Goal: Task Accomplishment & Management: Manage account settings

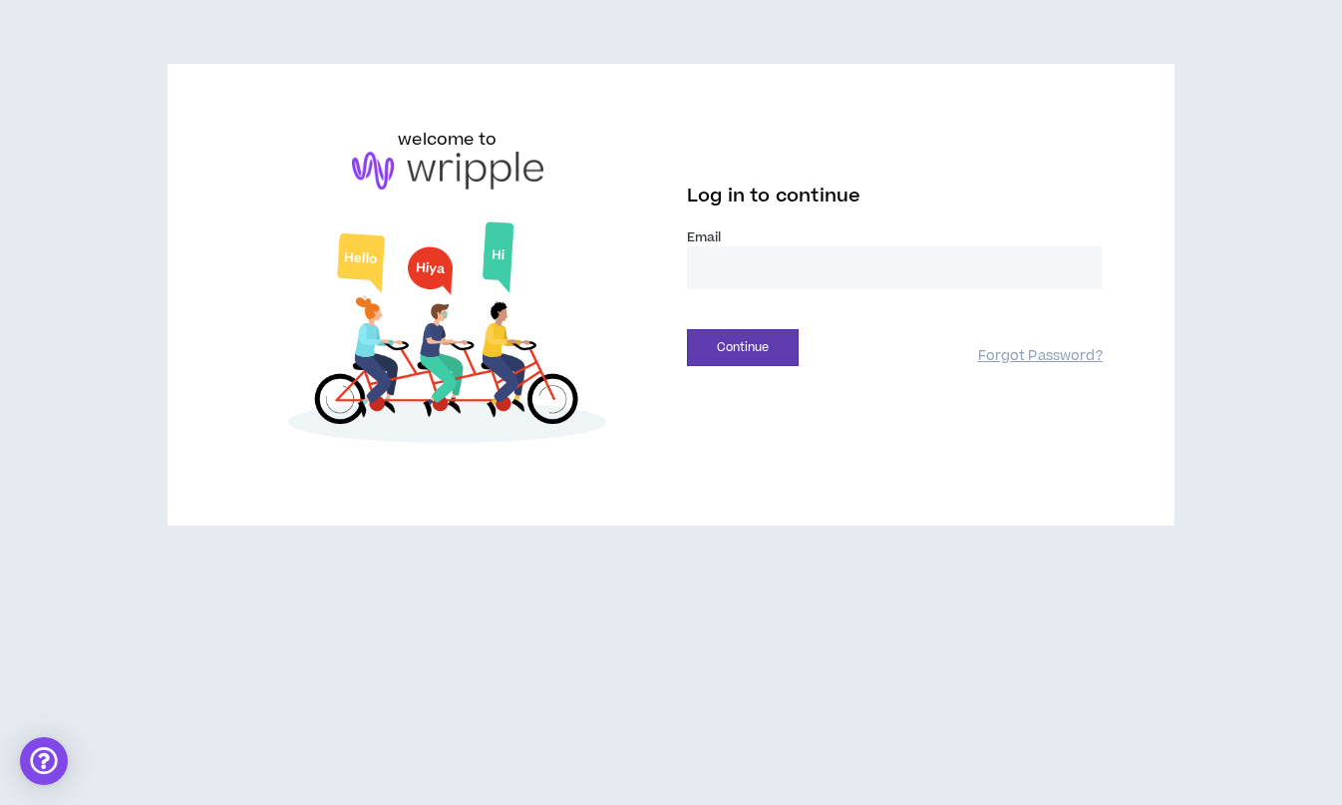
click at [739, 258] on input "email" at bounding box center [895, 267] width 416 height 43
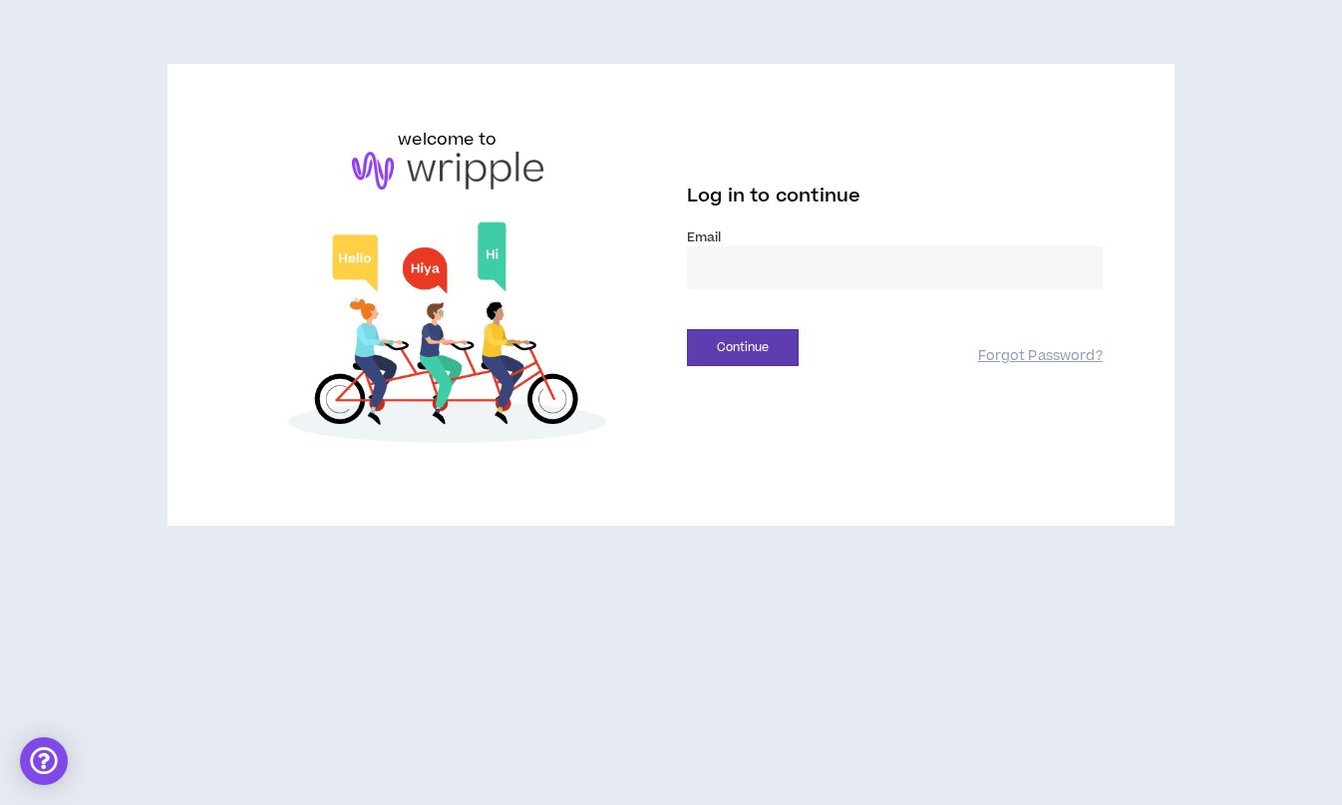
type input "**********"
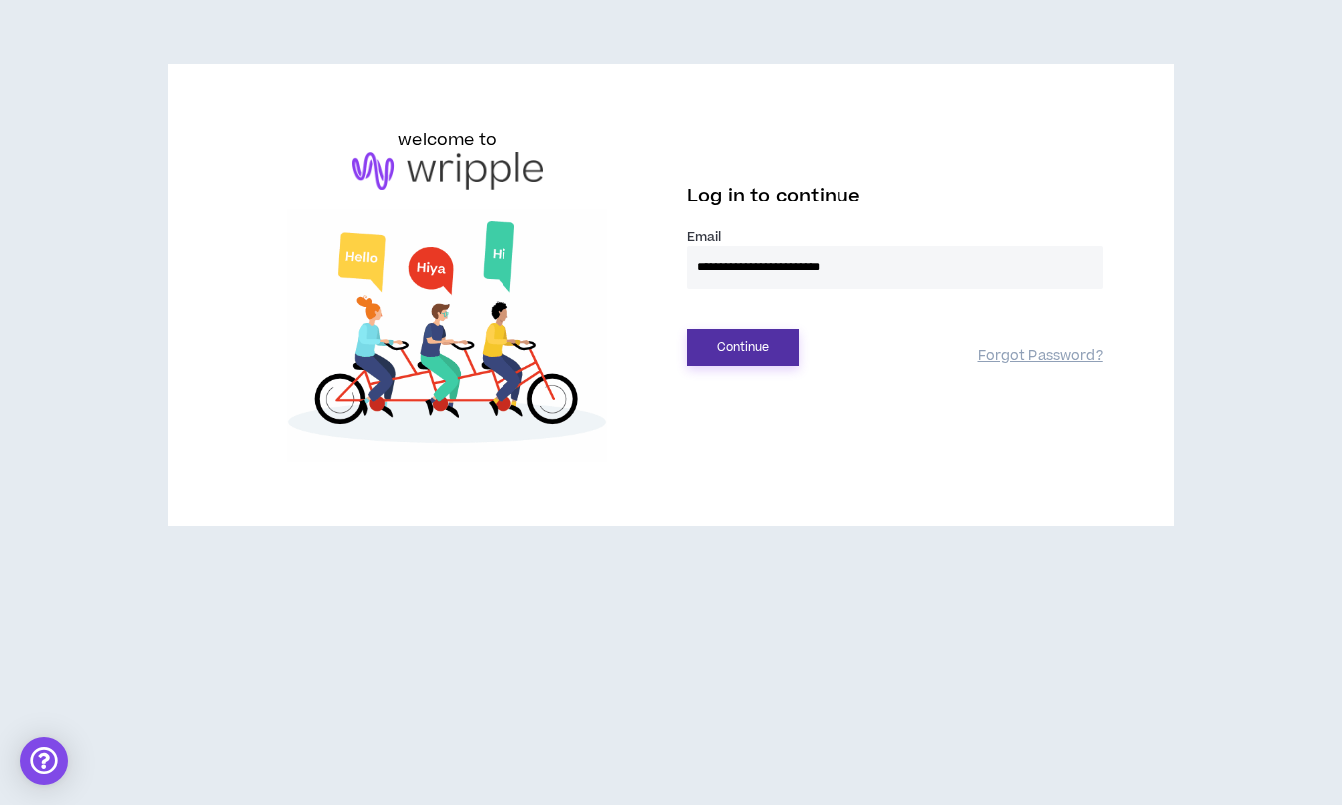
click at [739, 347] on button "Continue" at bounding box center [743, 347] width 112 height 37
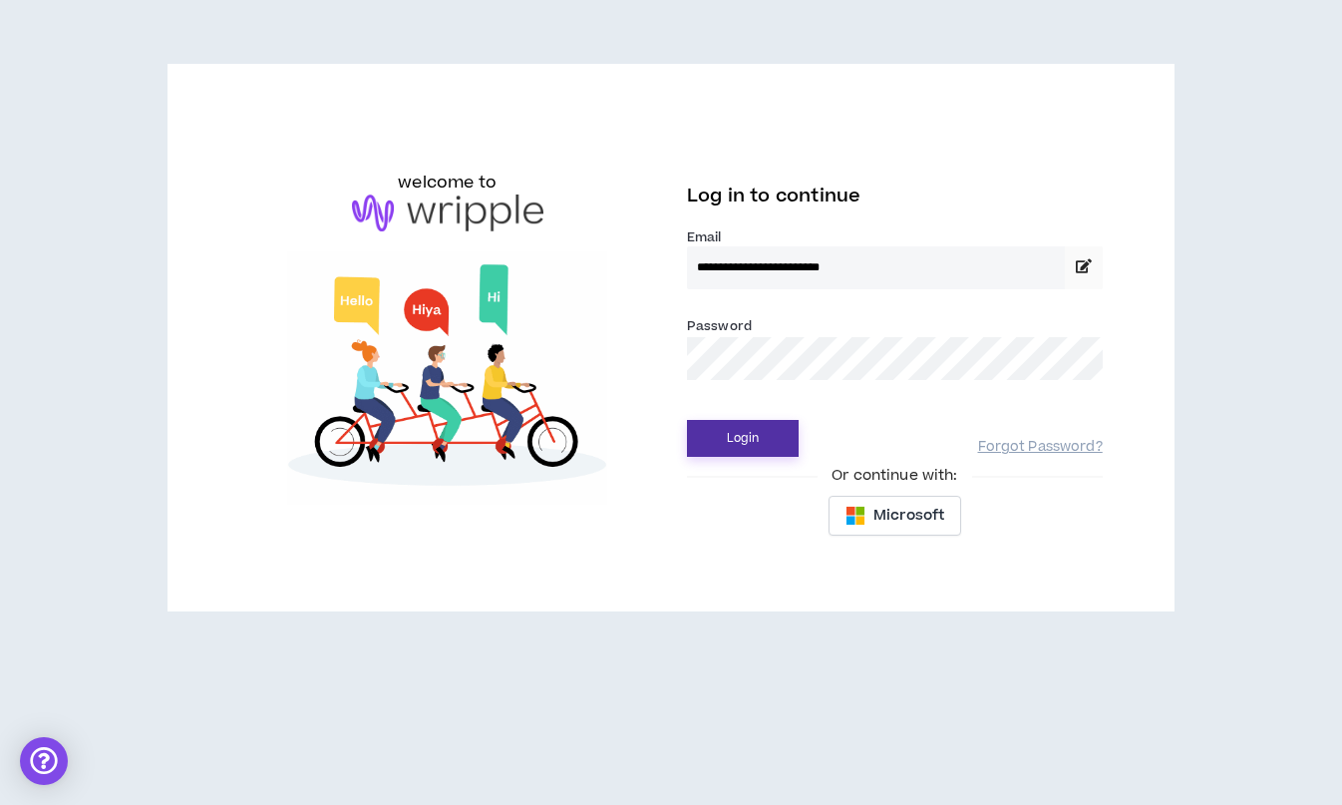
click at [730, 431] on button "Login" at bounding box center [743, 438] width 112 height 37
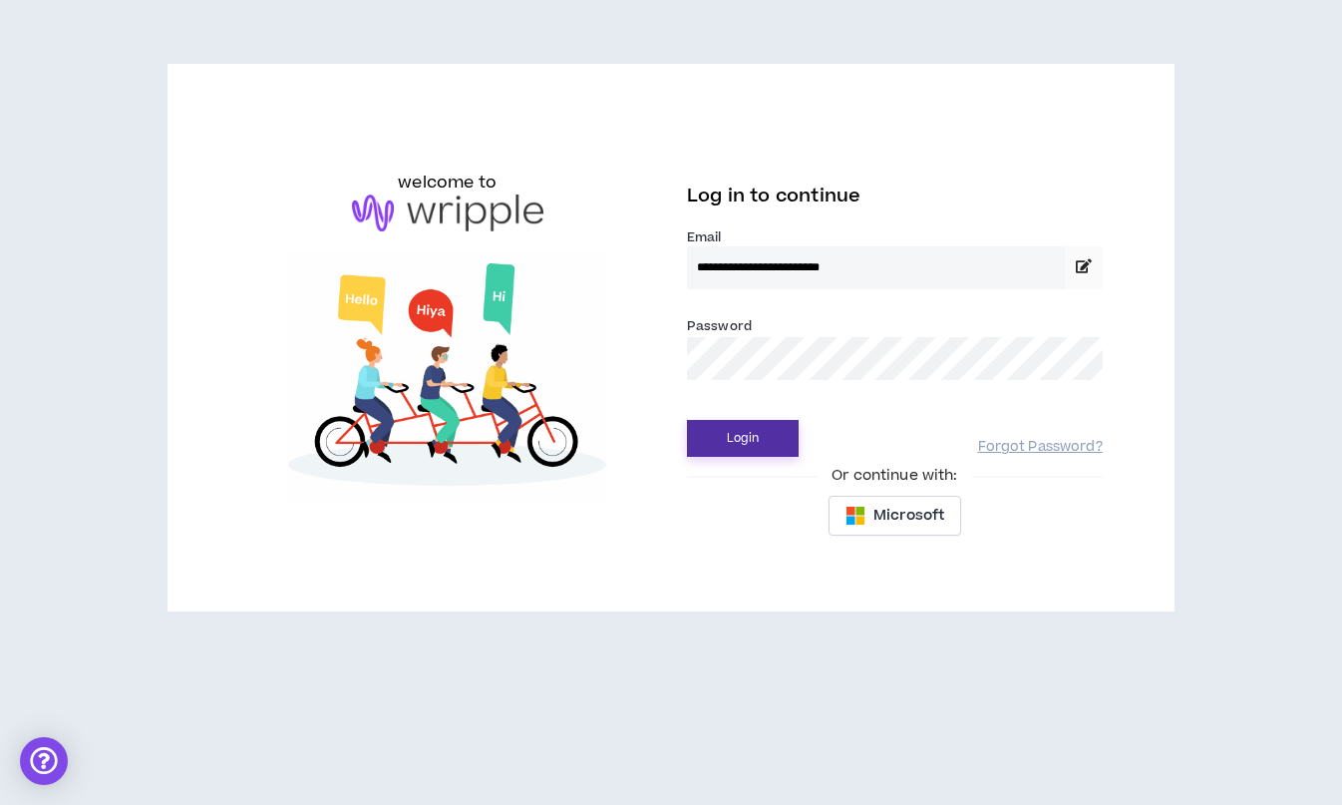
click at [750, 434] on button "Login" at bounding box center [743, 438] width 112 height 37
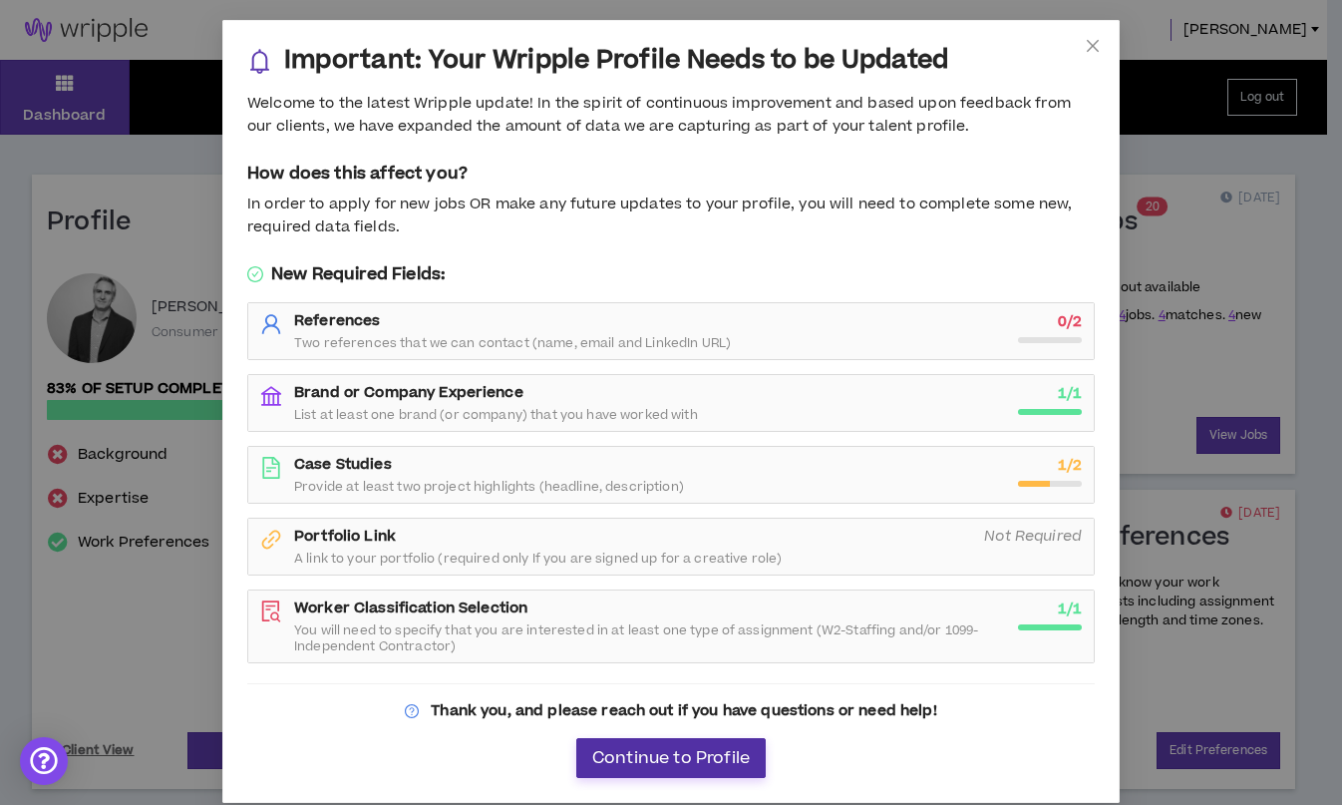
click at [664, 756] on span "Continue to Profile" at bounding box center [671, 758] width 158 height 19
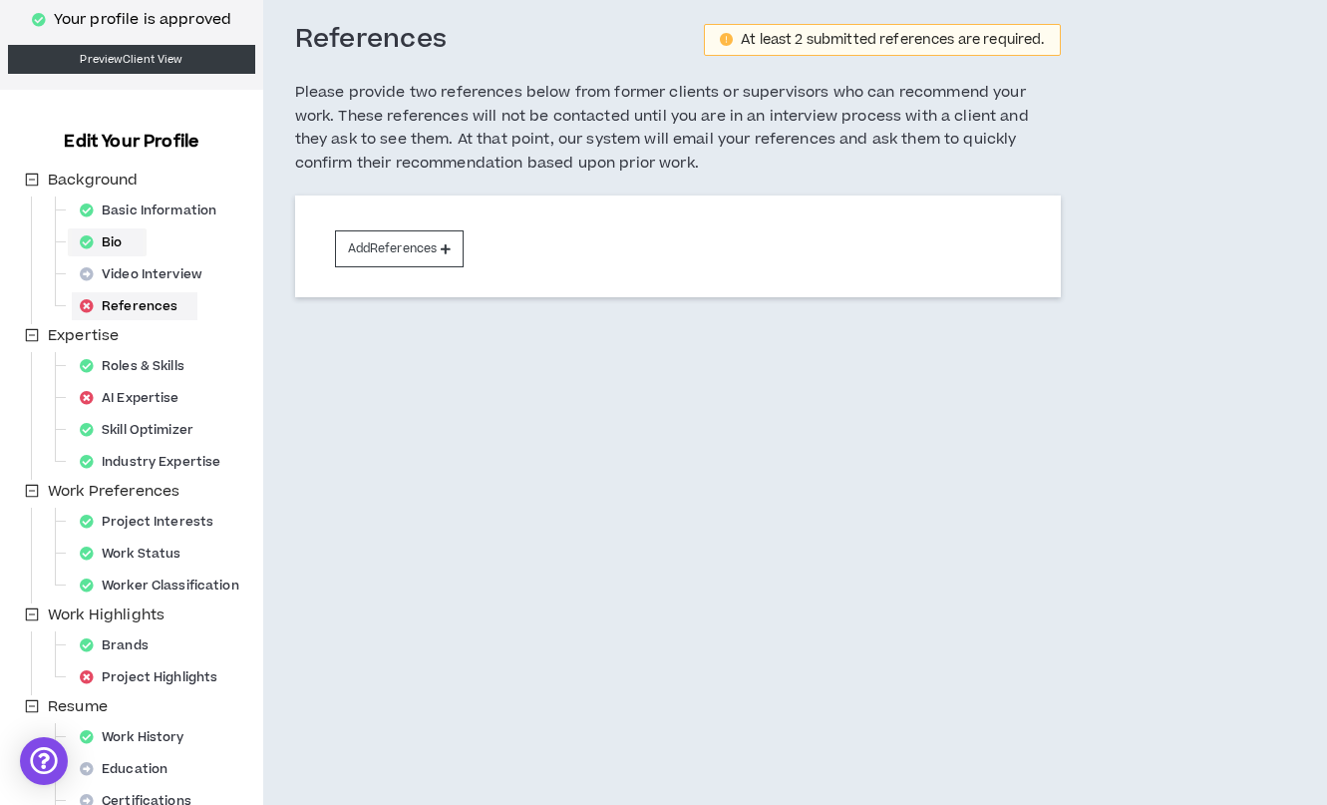
scroll to position [221, 0]
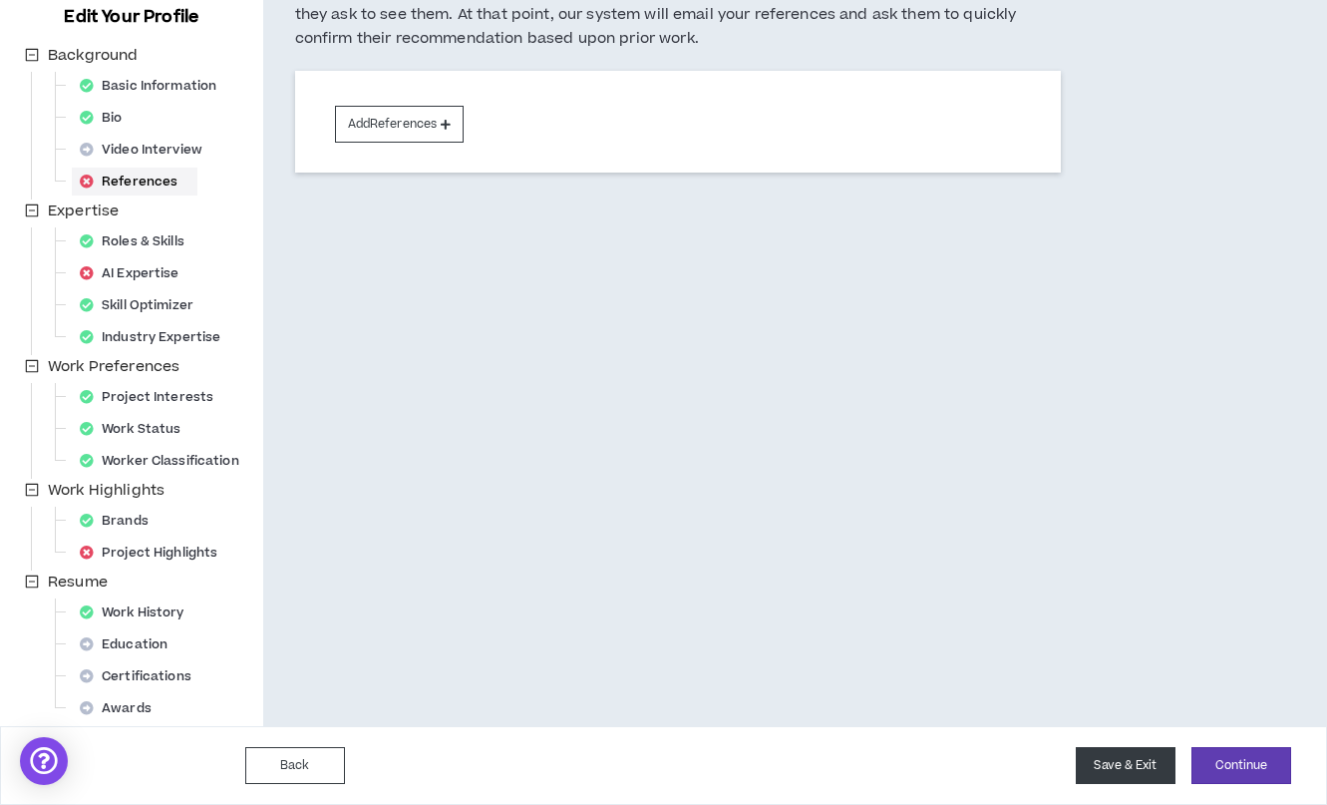
click at [1147, 772] on button "Save & Exit" at bounding box center [1126, 765] width 100 height 37
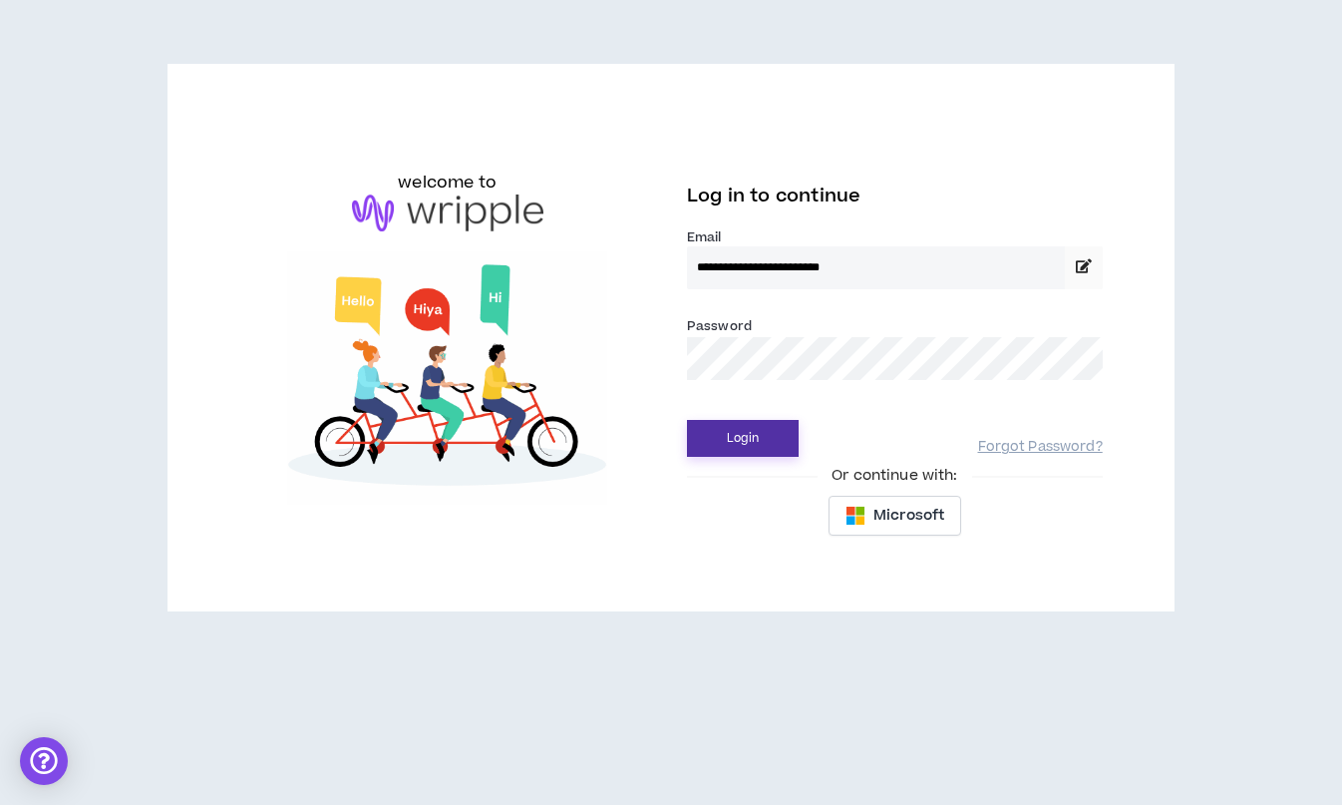
click at [761, 444] on button "Login" at bounding box center [743, 438] width 112 height 37
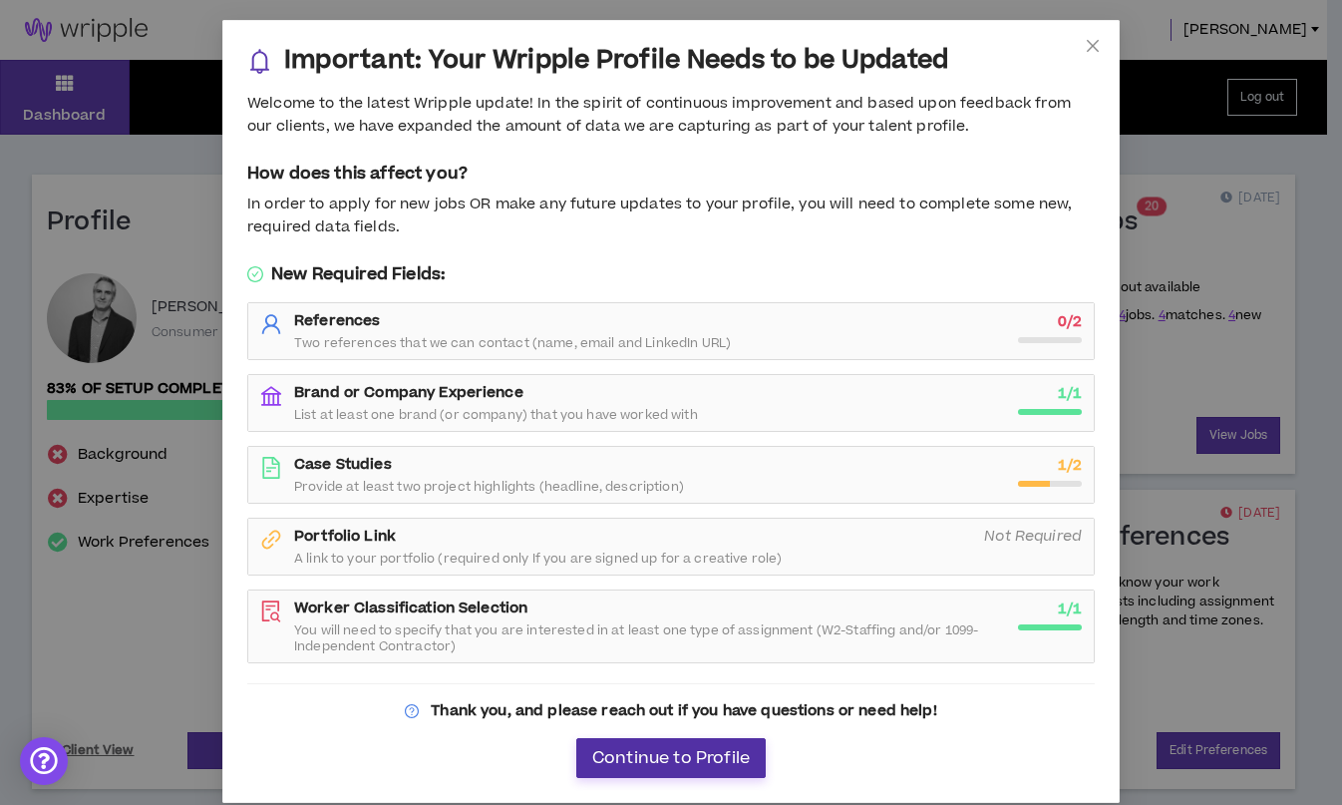
click at [721, 755] on span "Continue to Profile" at bounding box center [671, 758] width 158 height 19
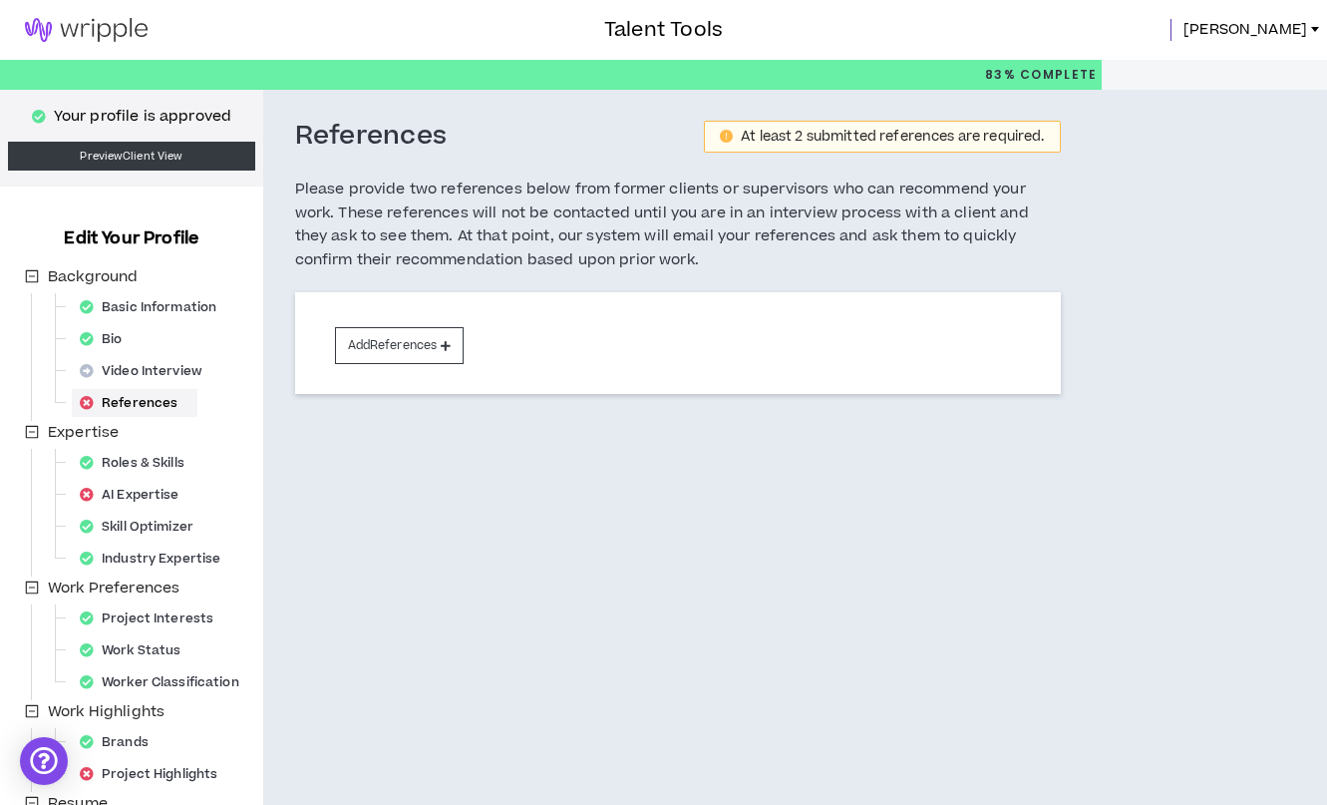
click at [105, 21] on img at bounding box center [86, 30] width 173 height 24
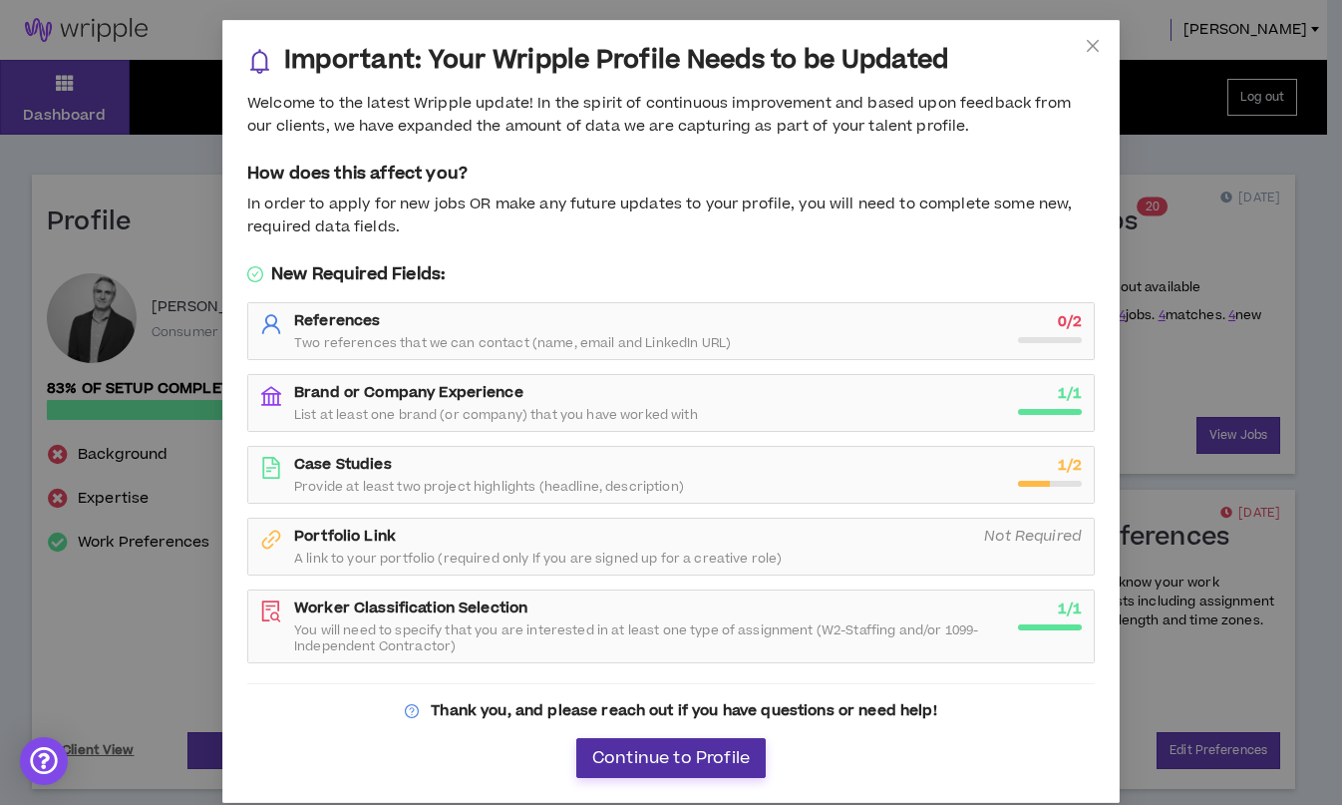
click at [667, 757] on span "Continue to Profile" at bounding box center [671, 758] width 158 height 19
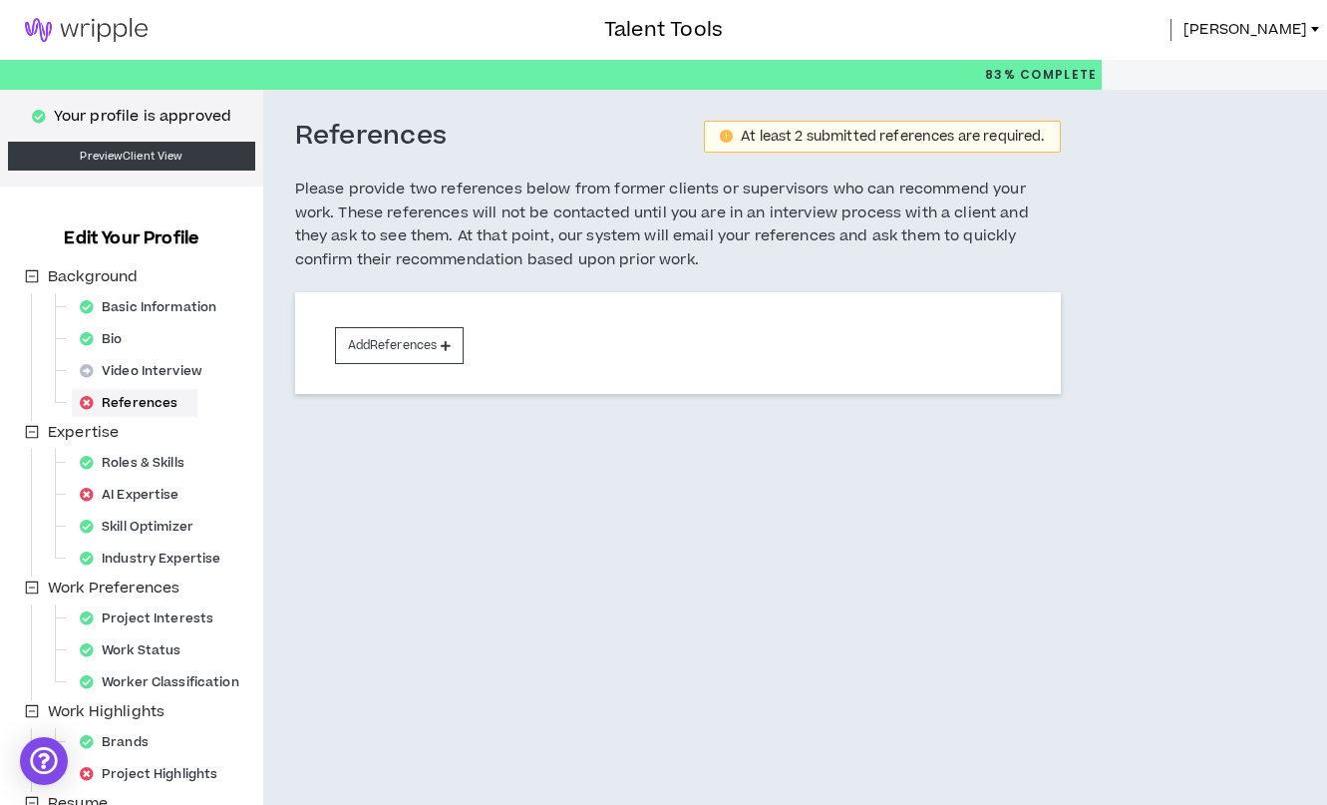
click at [1297, 35] on span "[PERSON_NAME]" at bounding box center [1246, 30] width 124 height 22
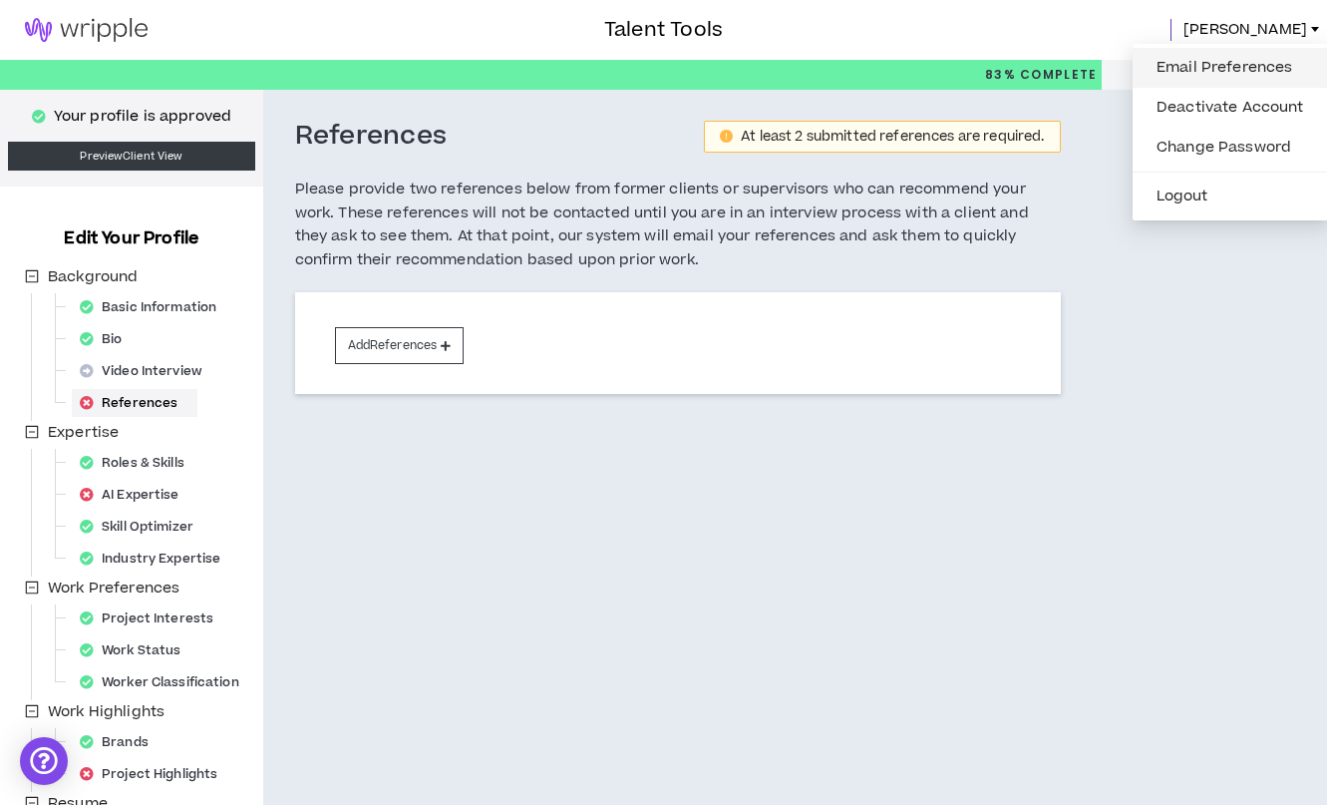
click at [1265, 61] on link "Email Preferences" at bounding box center [1231, 68] width 172 height 30
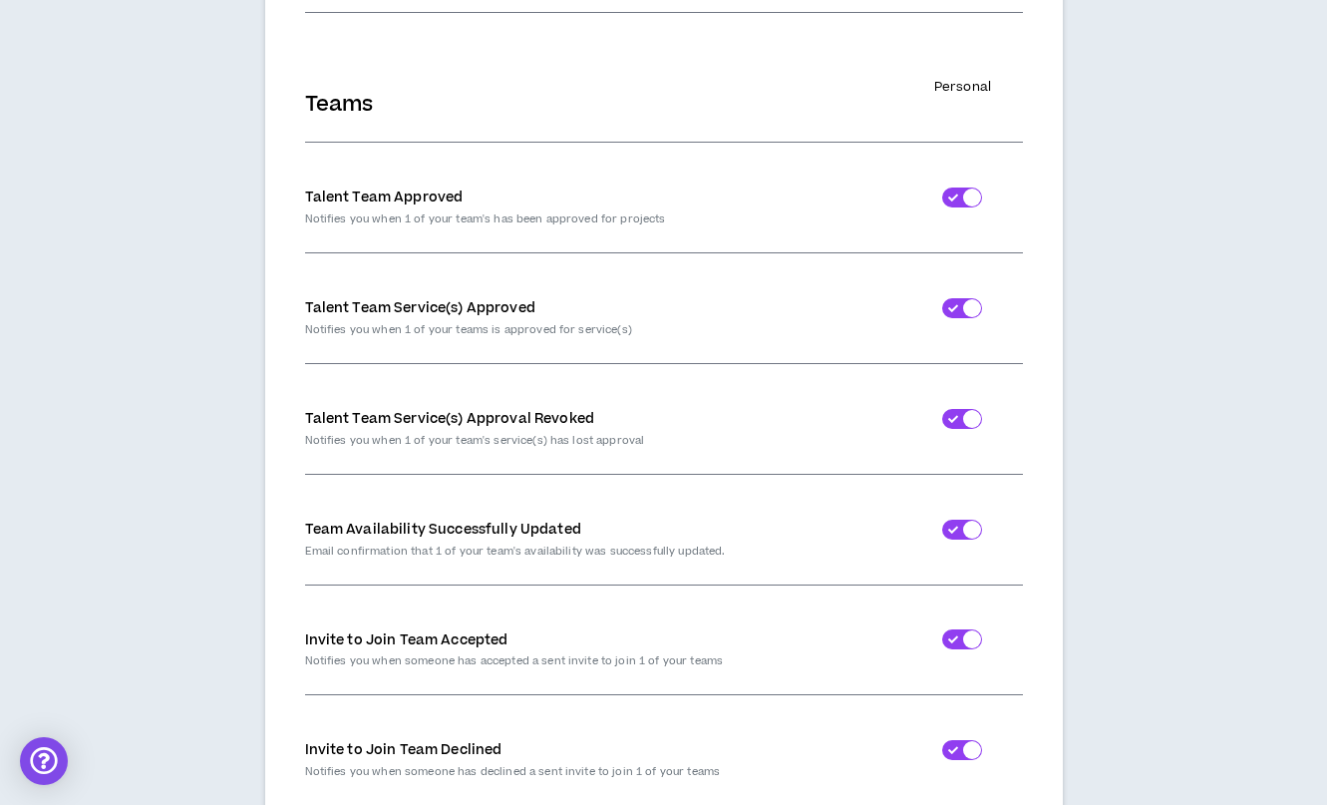
scroll to position [698, 0]
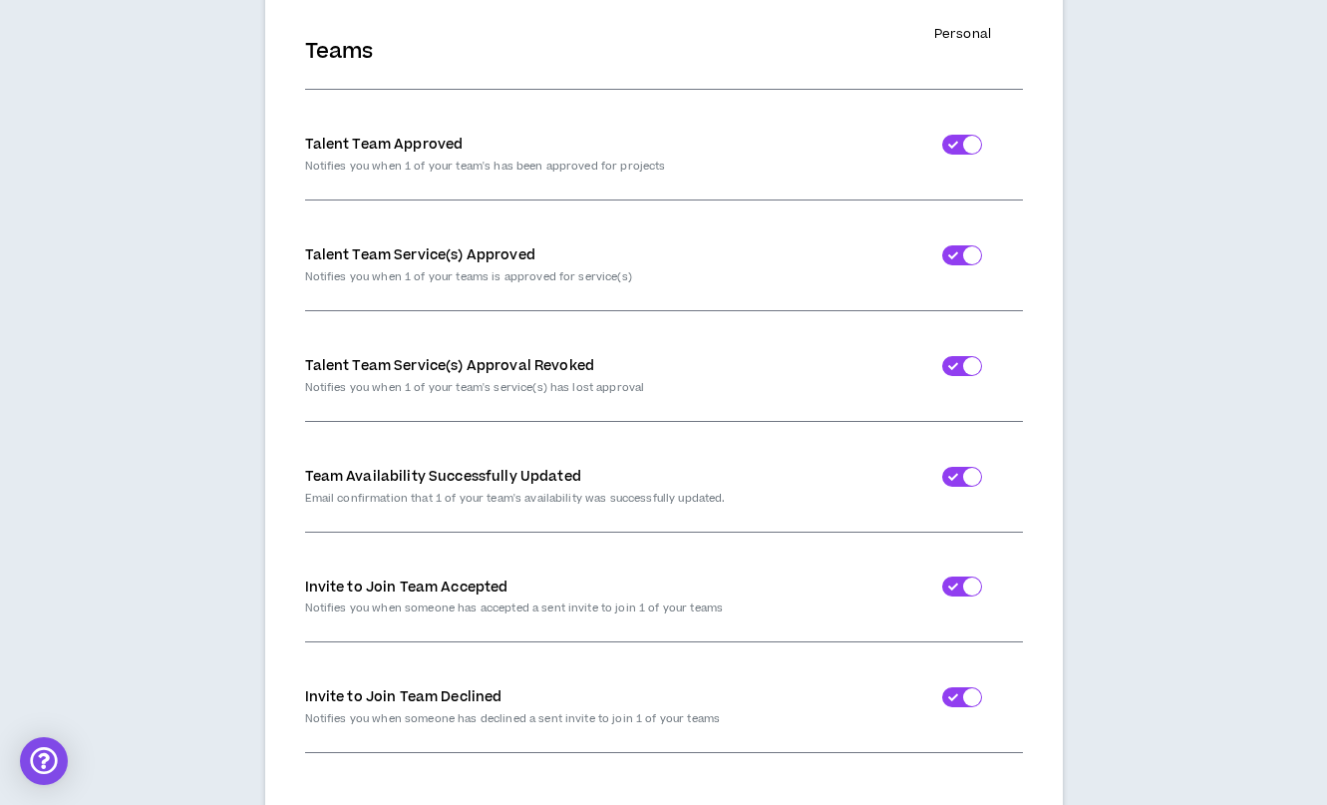
click at [973, 149] on div at bounding box center [972, 145] width 18 height 18
click at [969, 262] on div at bounding box center [972, 255] width 18 height 18
click at [972, 352] on div at bounding box center [962, 366] width 120 height 80
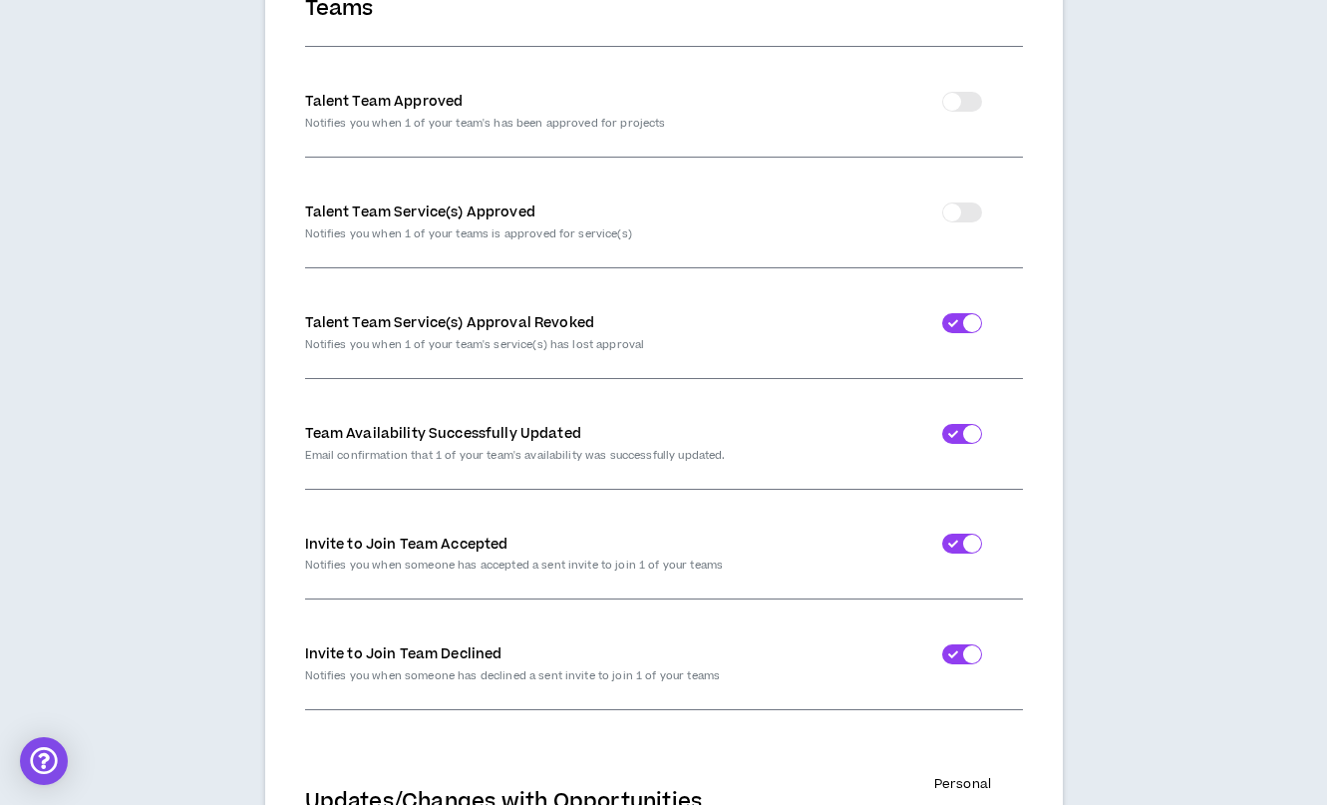
scroll to position [798, 0]
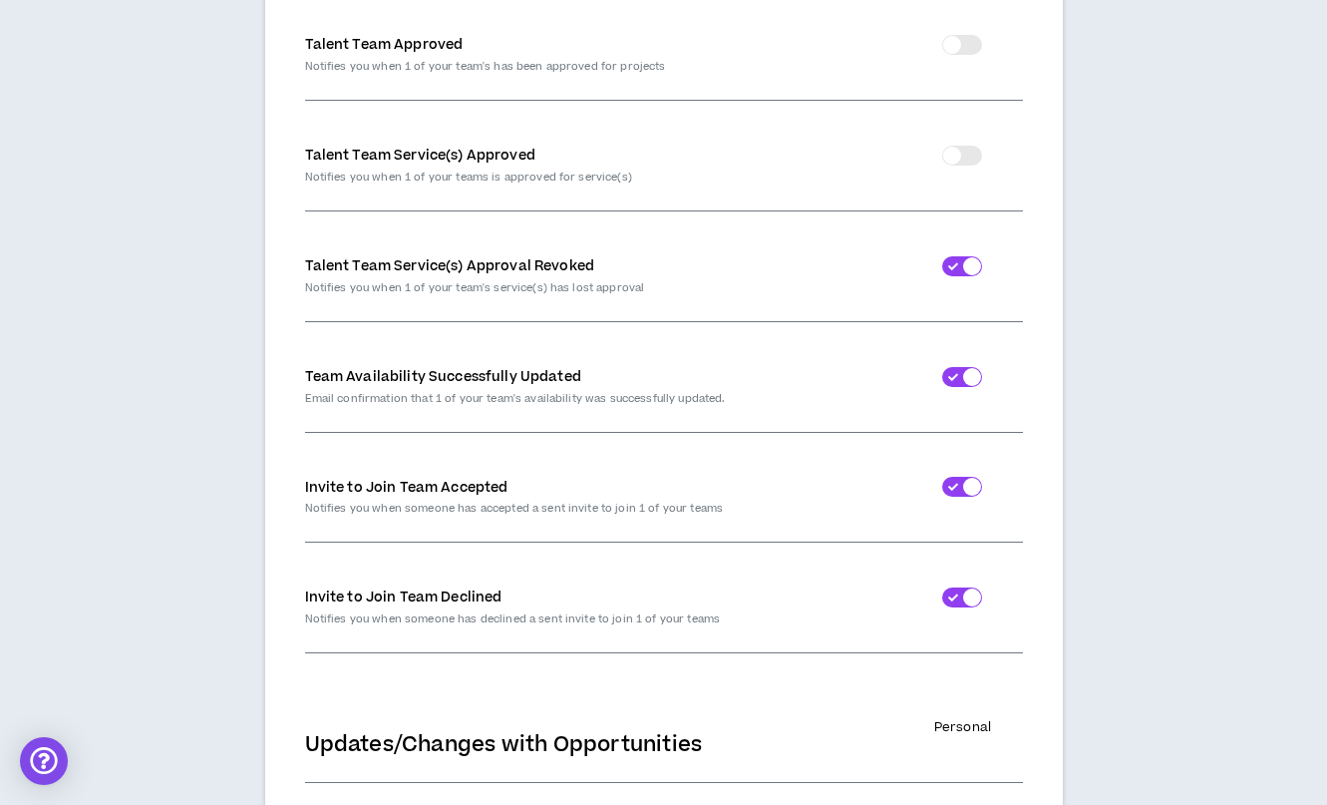
click at [964, 267] on div at bounding box center [972, 266] width 18 height 18
click at [965, 414] on div at bounding box center [962, 377] width 120 height 80
click at [977, 363] on div at bounding box center [962, 377] width 120 height 80
click at [971, 379] on div at bounding box center [972, 377] width 18 height 18
drag, startPoint x: 971, startPoint y: 481, endPoint x: 970, endPoint y: 493, distance: 12.0
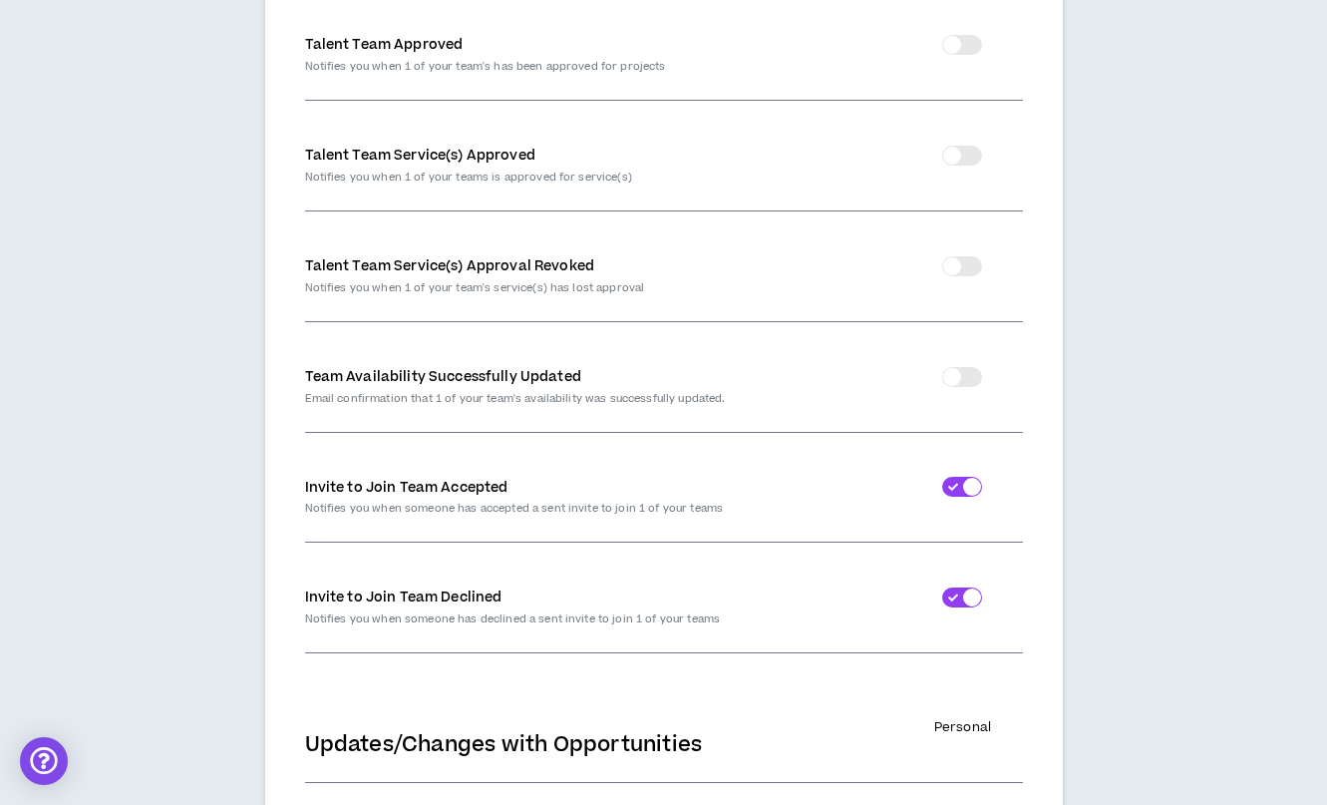
click at [971, 487] on div at bounding box center [972, 487] width 18 height 18
click at [976, 602] on div at bounding box center [972, 597] width 18 height 18
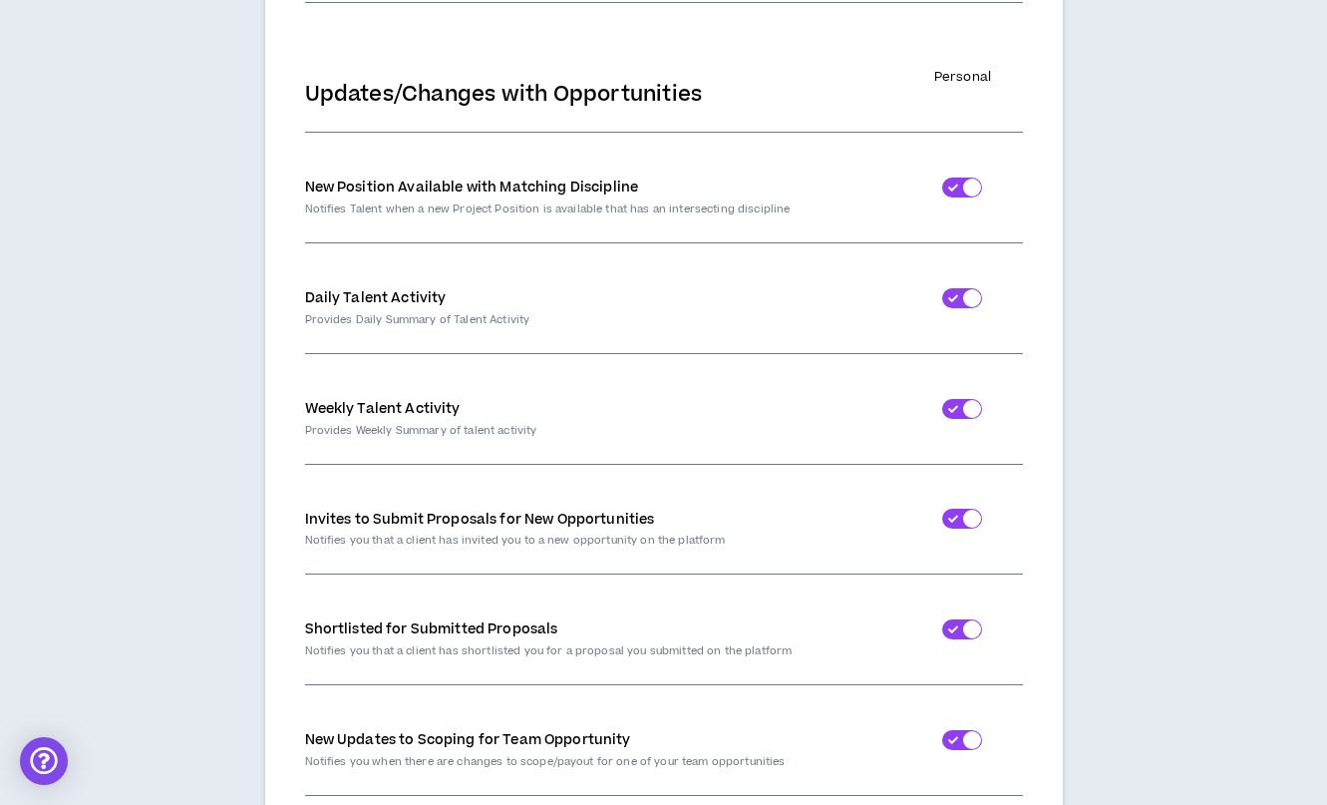
scroll to position [1496, 0]
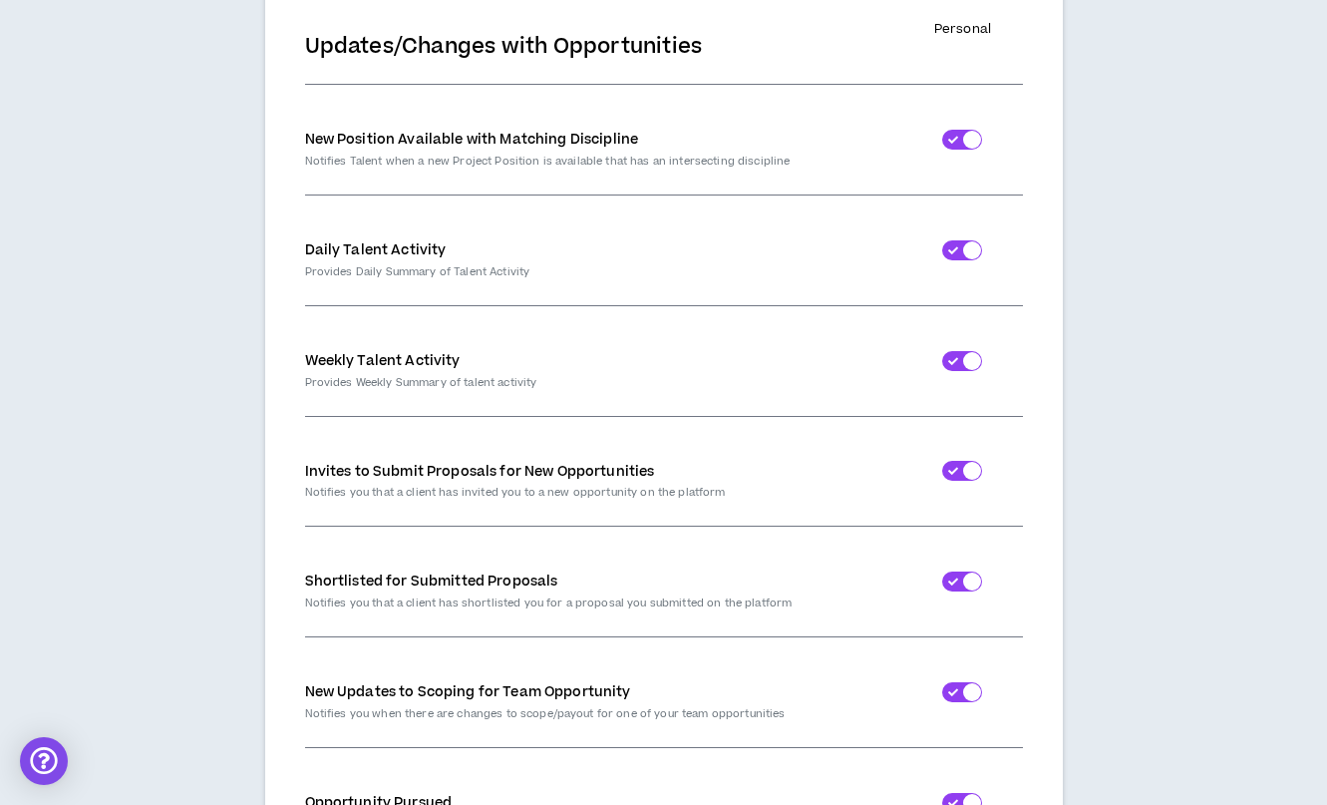
click at [972, 143] on div at bounding box center [972, 140] width 18 height 18
click at [966, 251] on div at bounding box center [972, 250] width 18 height 18
click at [966, 359] on div at bounding box center [972, 361] width 18 height 18
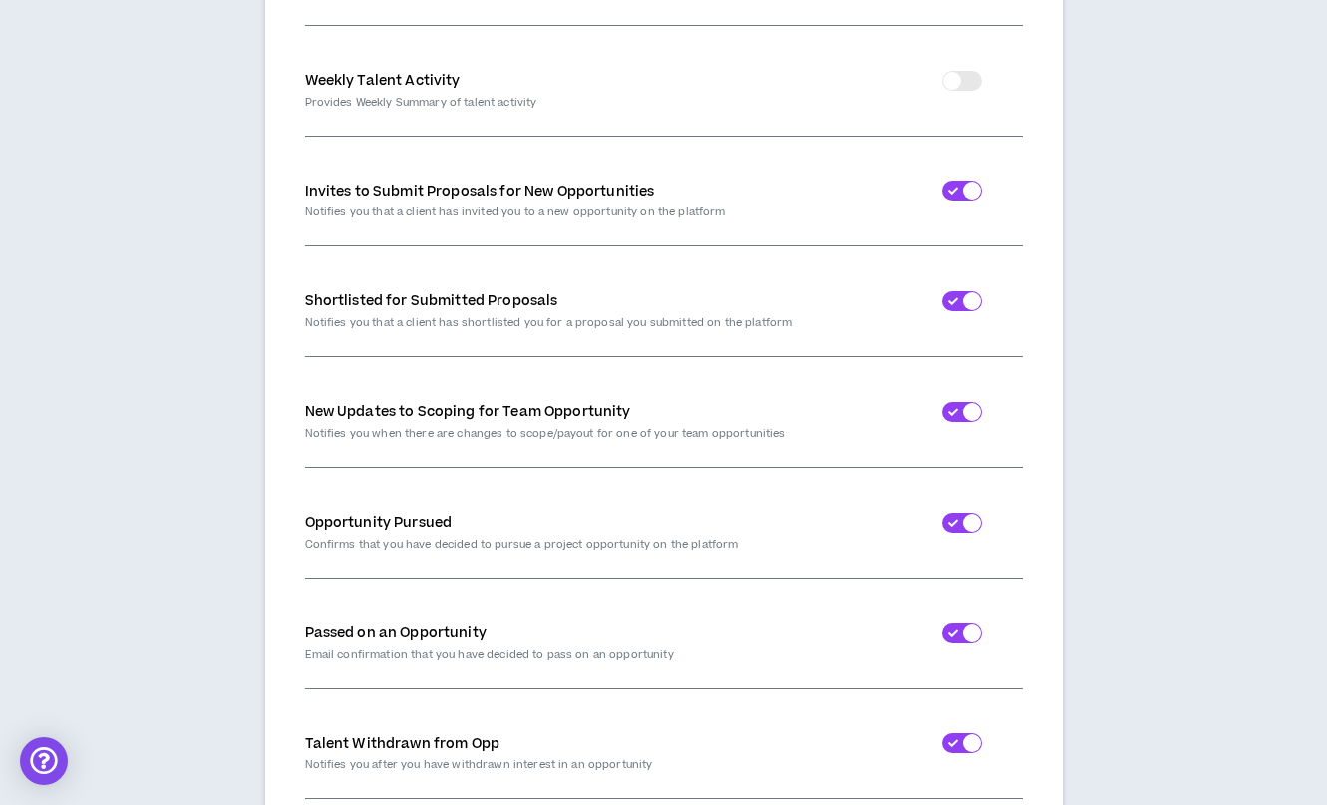
scroll to position [1795, 0]
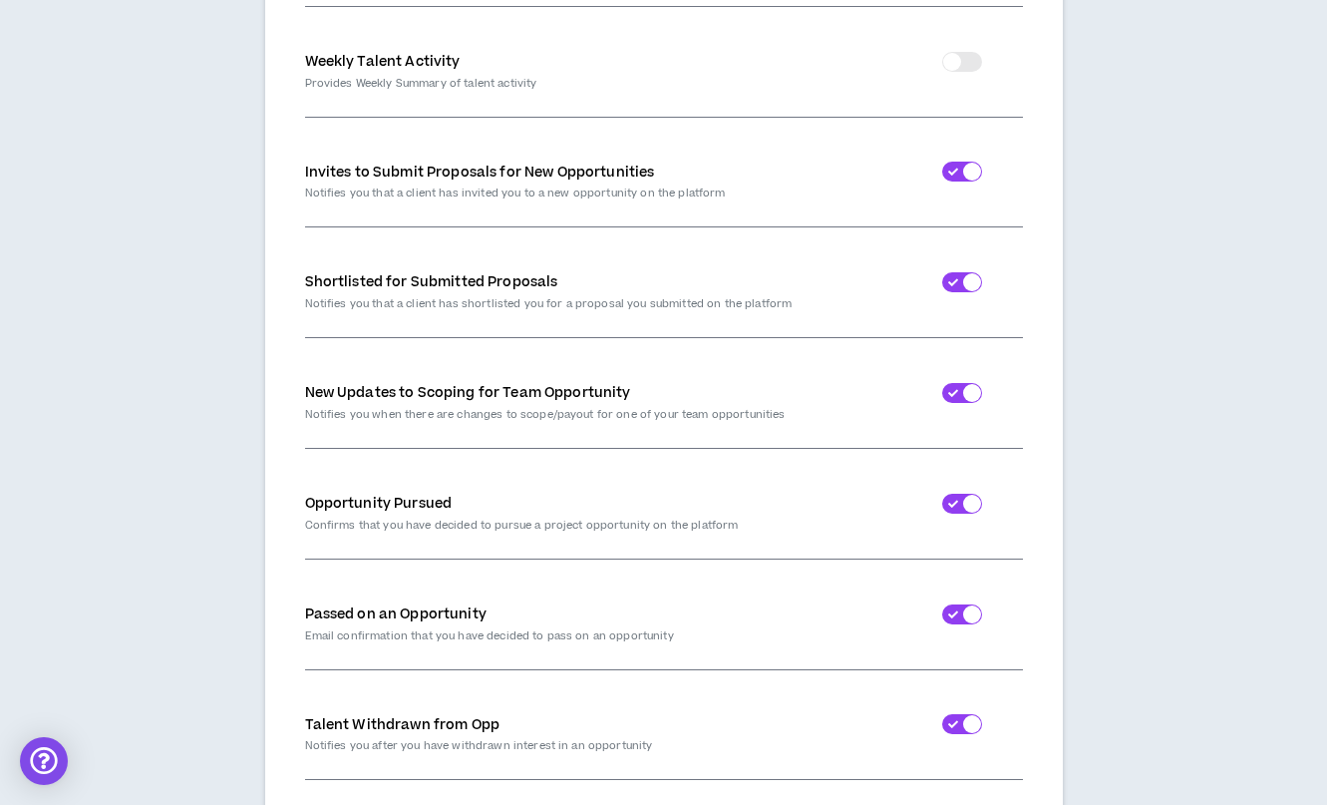
click at [967, 171] on div at bounding box center [972, 172] width 18 height 18
click at [962, 287] on div at bounding box center [962, 282] width 40 height 20
drag, startPoint x: 959, startPoint y: 377, endPoint x: 957, endPoint y: 398, distance: 21.0
click at [958, 395] on div at bounding box center [962, 393] width 120 height 80
click at [957, 400] on div at bounding box center [962, 393] width 40 height 20
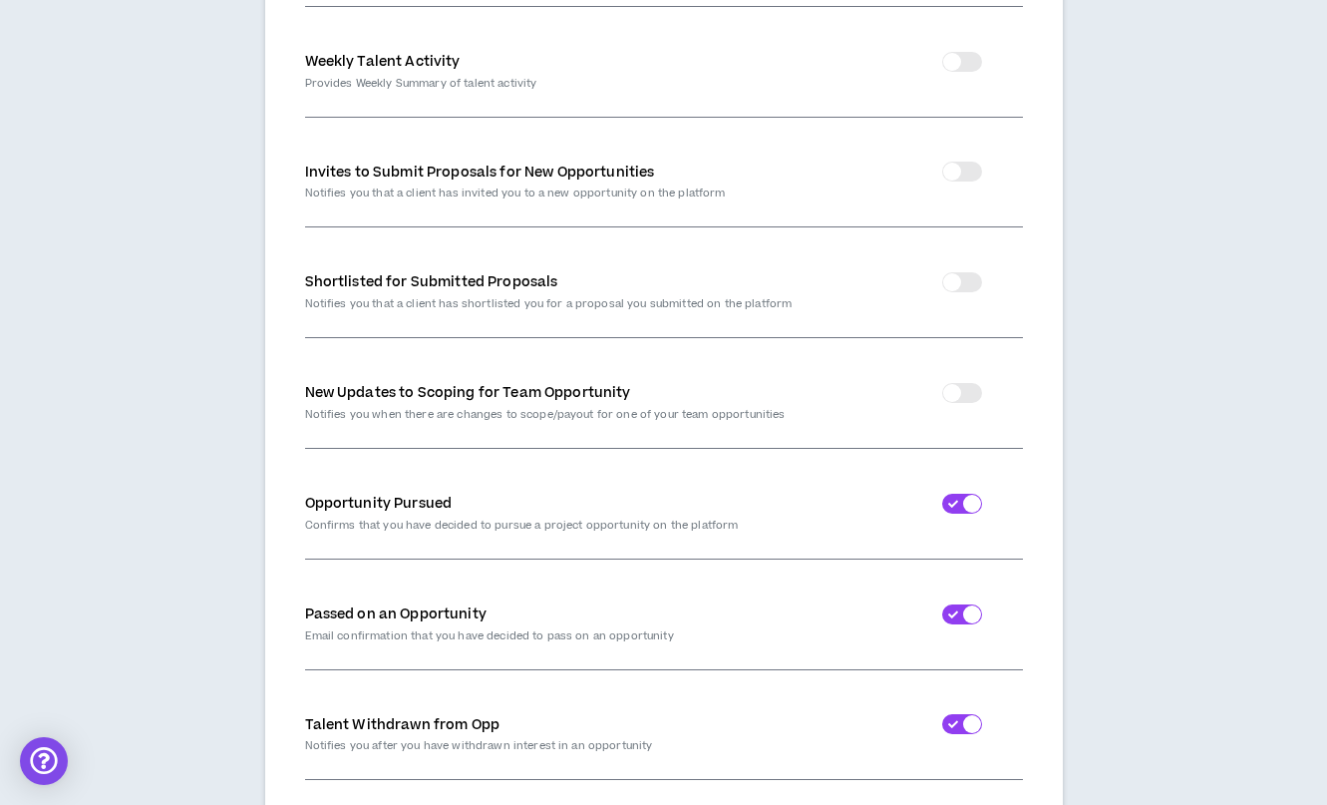
click at [958, 500] on div at bounding box center [962, 504] width 40 height 20
drag, startPoint x: 968, startPoint y: 621, endPoint x: 922, endPoint y: 529, distance: 103.5
click at [967, 621] on div at bounding box center [972, 614] width 18 height 18
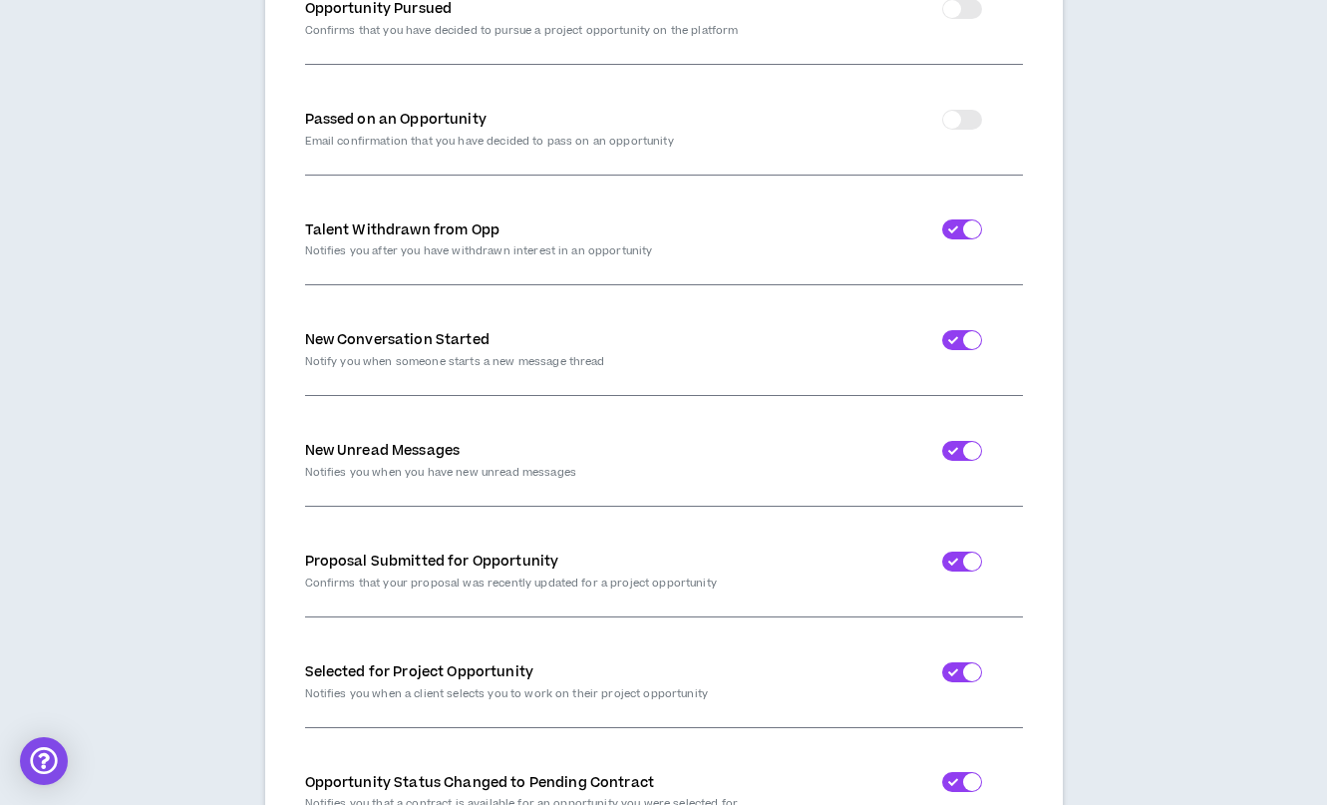
scroll to position [2294, 0]
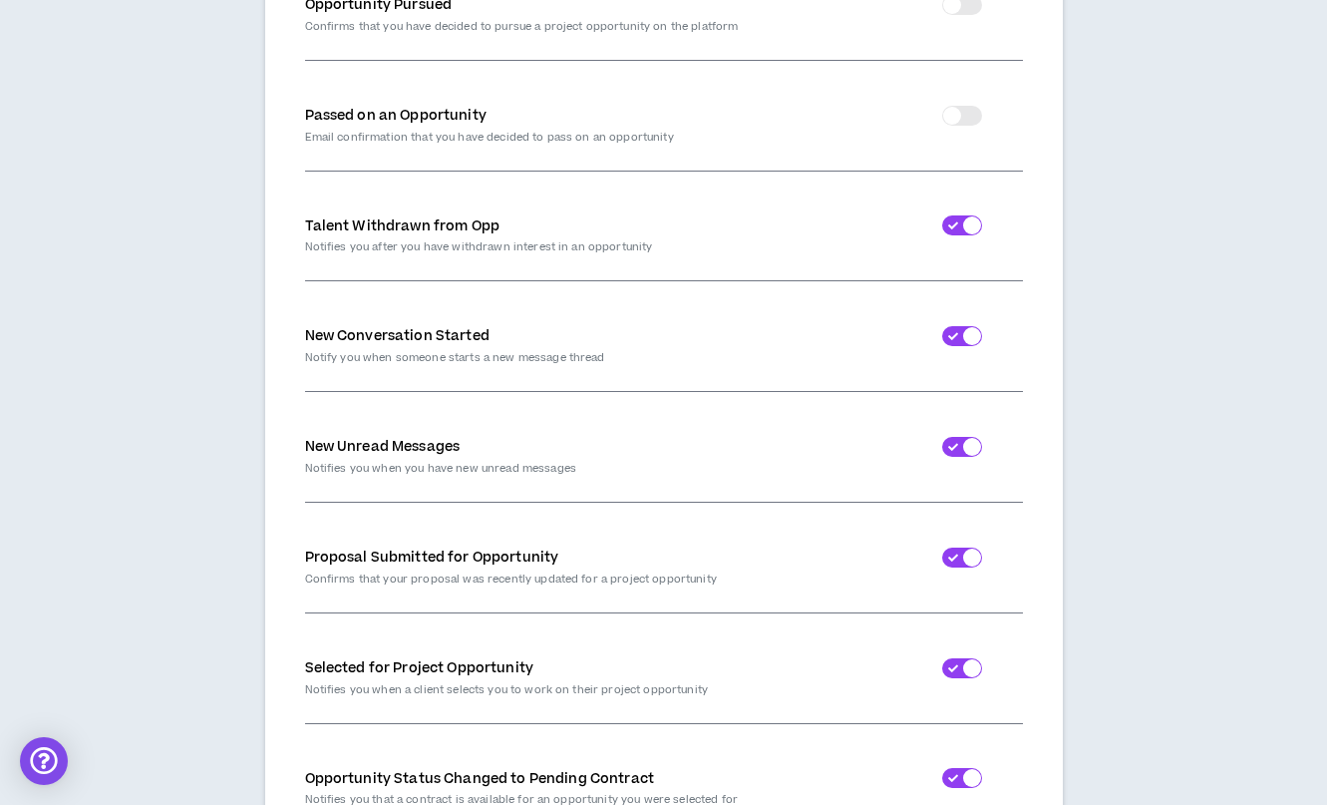
click at [965, 226] on div at bounding box center [972, 225] width 18 height 18
click at [967, 364] on div at bounding box center [962, 336] width 120 height 80
click at [951, 455] on div at bounding box center [962, 447] width 40 height 20
click at [959, 340] on div at bounding box center [962, 336] width 40 height 20
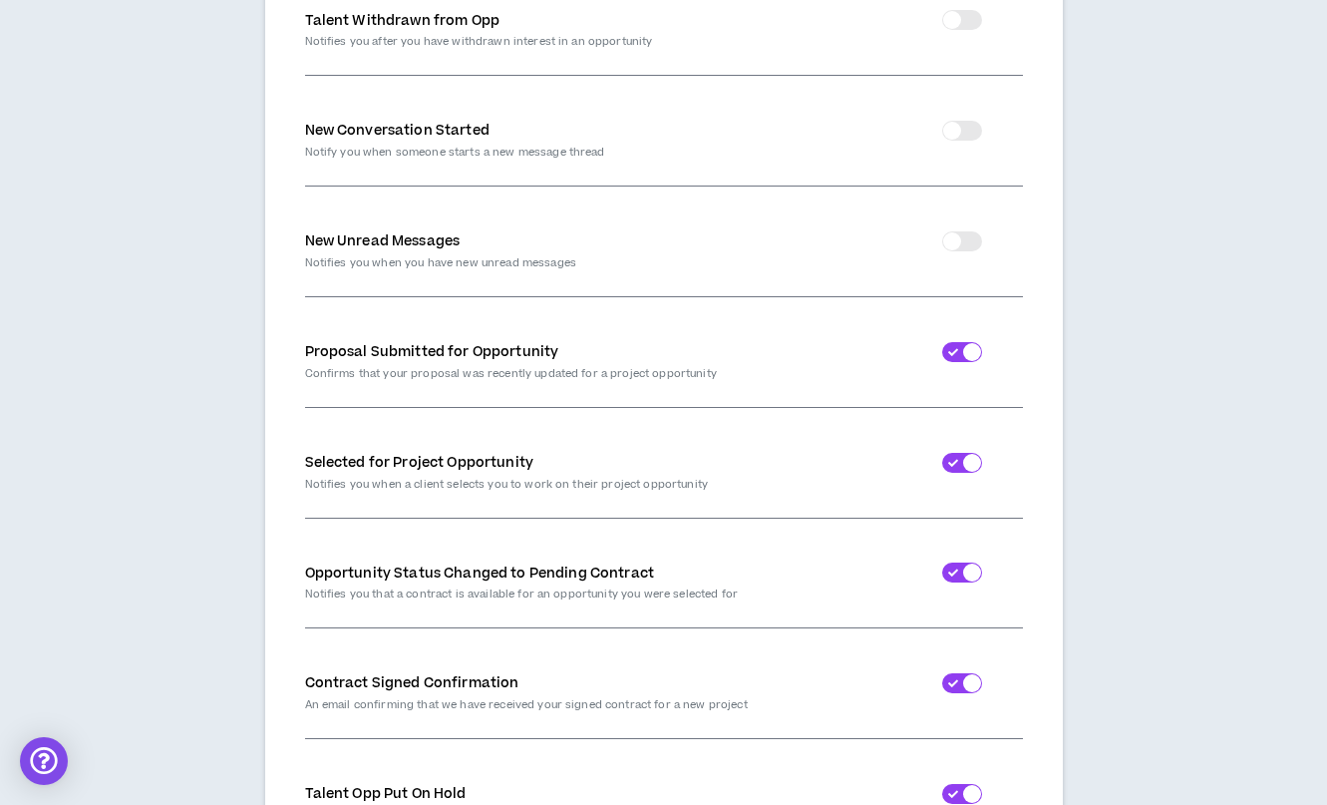
scroll to position [2692, 0]
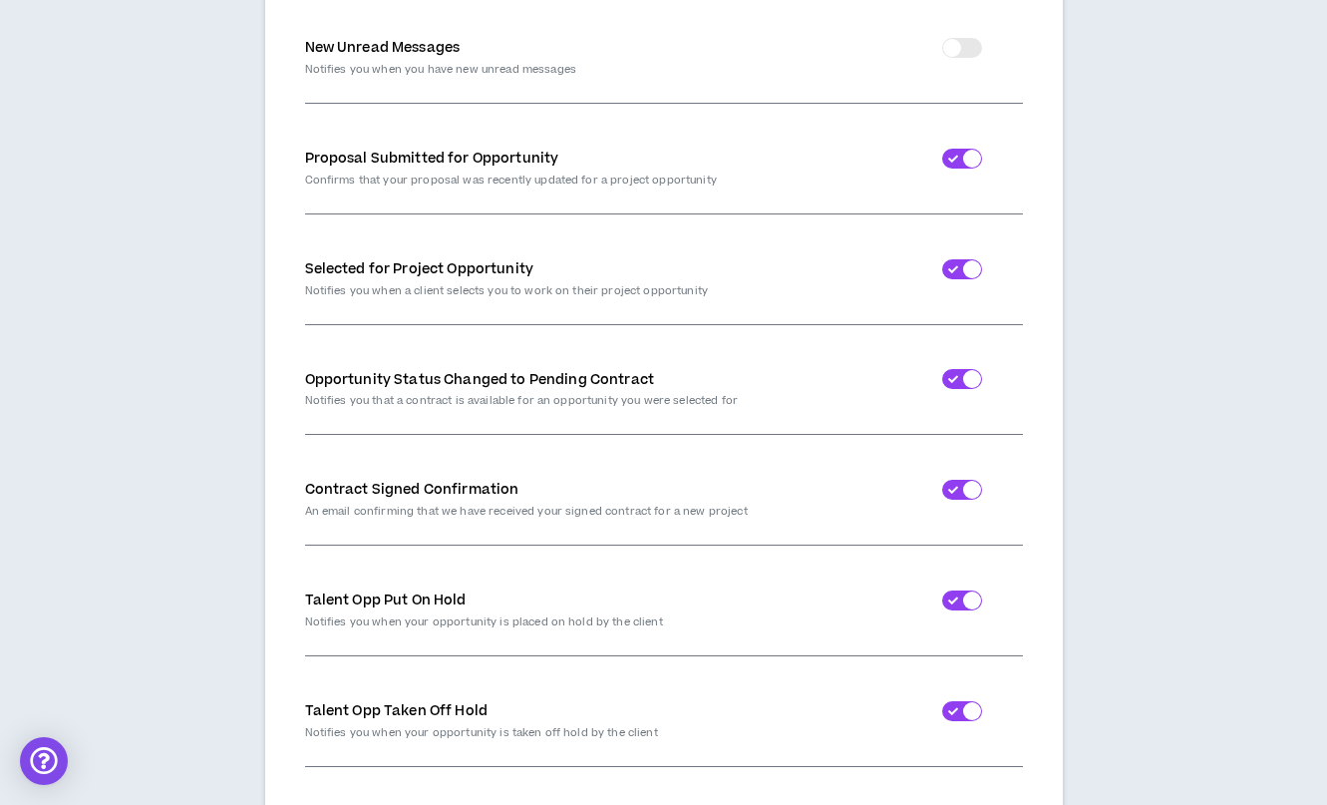
click at [961, 159] on div at bounding box center [962, 159] width 40 height 20
click at [971, 269] on div at bounding box center [972, 269] width 18 height 18
click at [970, 379] on div at bounding box center [972, 379] width 18 height 18
click at [969, 511] on div at bounding box center [962, 490] width 120 height 80
click at [967, 481] on div at bounding box center [962, 490] width 120 height 80
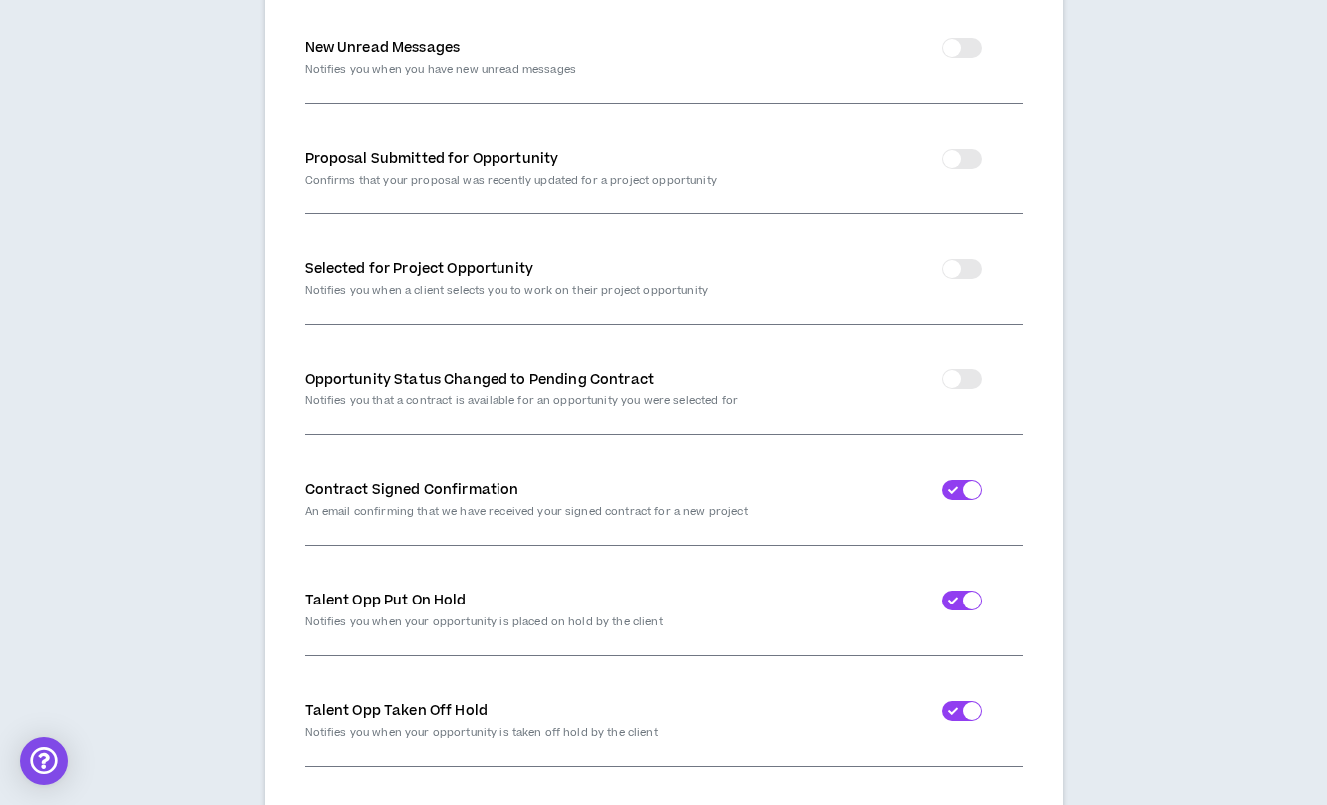
drag, startPoint x: 967, startPoint y: 481, endPoint x: 965, endPoint y: 491, distance: 10.2
click at [965, 491] on div at bounding box center [962, 490] width 40 height 20
click at [956, 602] on div at bounding box center [962, 600] width 40 height 20
click at [951, 707] on div at bounding box center [962, 711] width 40 height 20
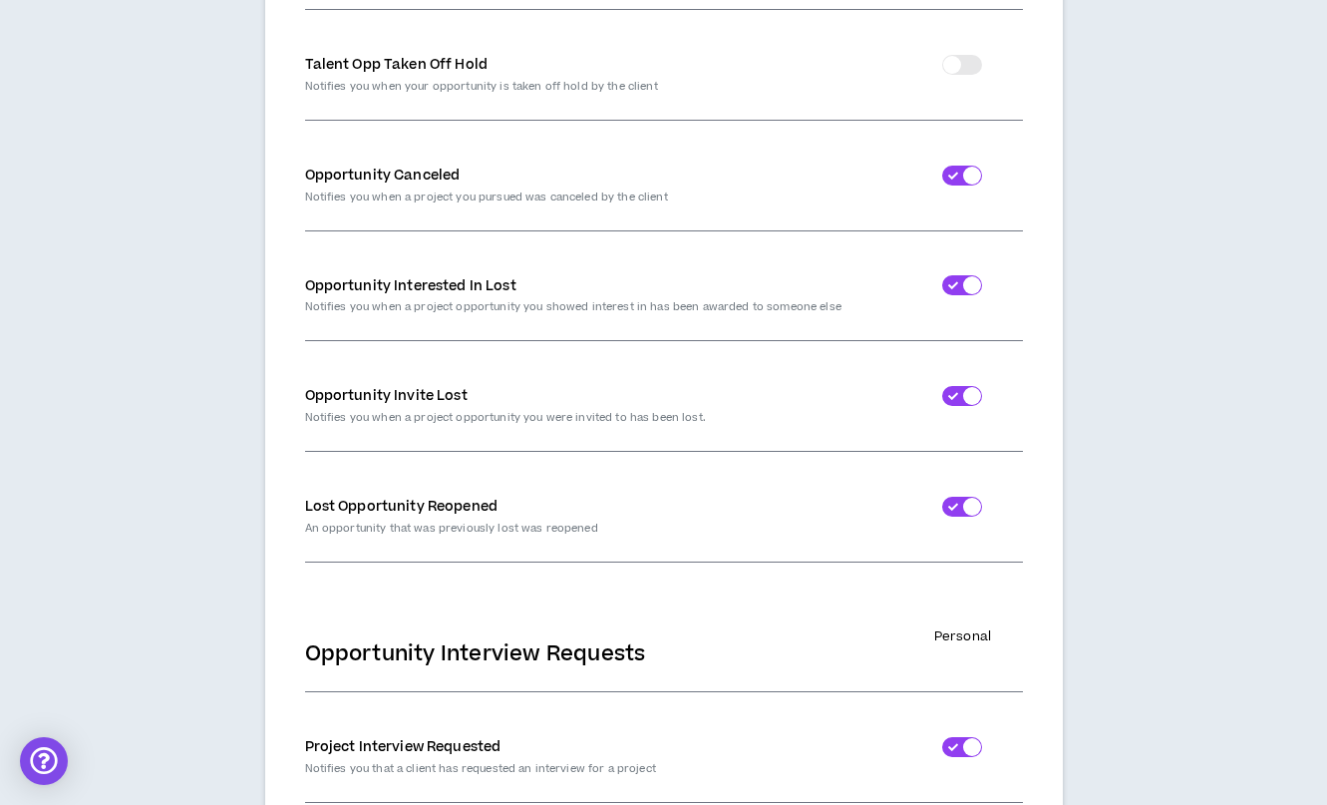
scroll to position [3390, 0]
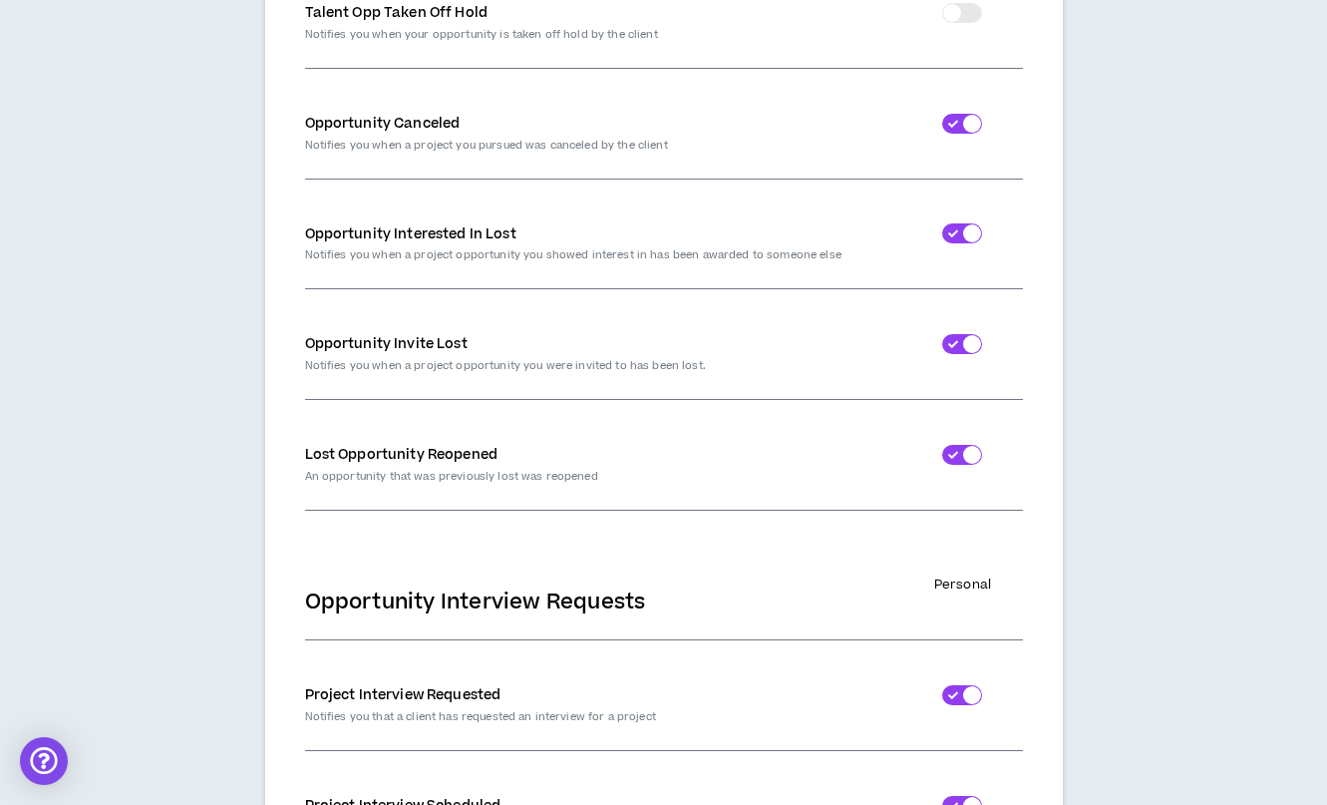
click at [978, 119] on div at bounding box center [972, 124] width 18 height 18
click at [968, 235] on div at bounding box center [972, 233] width 18 height 18
click at [950, 345] on div at bounding box center [962, 344] width 40 height 20
click at [974, 455] on div at bounding box center [972, 455] width 18 height 18
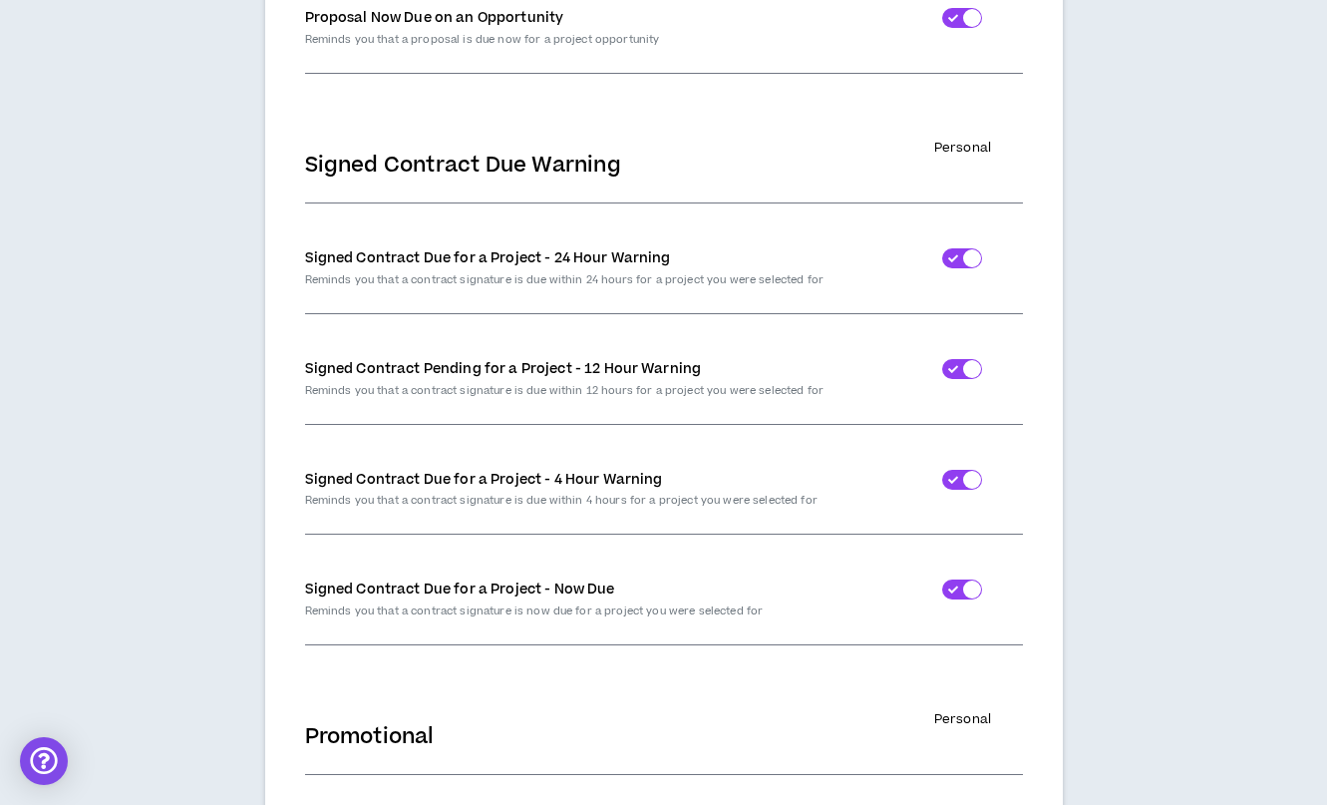
scroll to position [5975, 0]
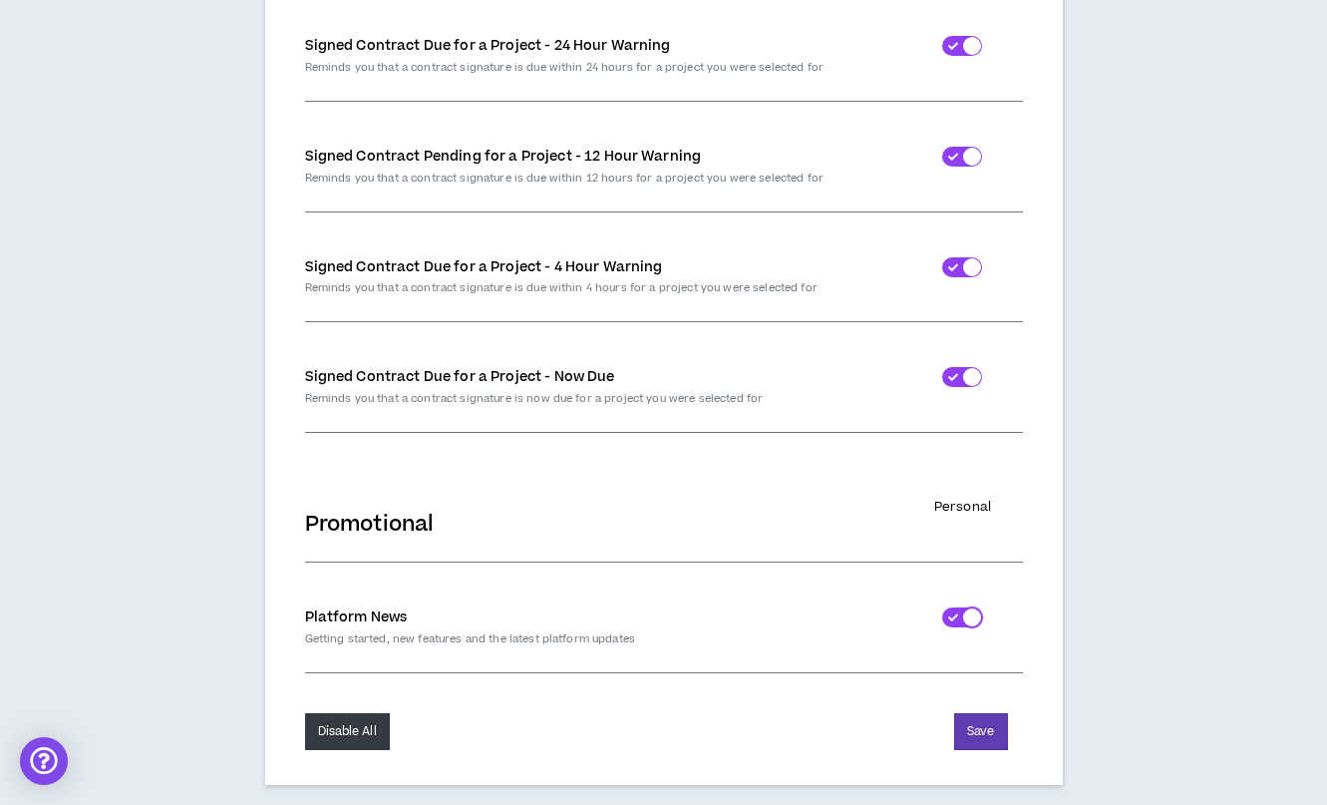
click at [971, 619] on div at bounding box center [972, 617] width 18 height 18
click at [344, 732] on button "Disable All" at bounding box center [347, 731] width 85 height 37
click at [979, 733] on button "Save" at bounding box center [980, 731] width 53 height 37
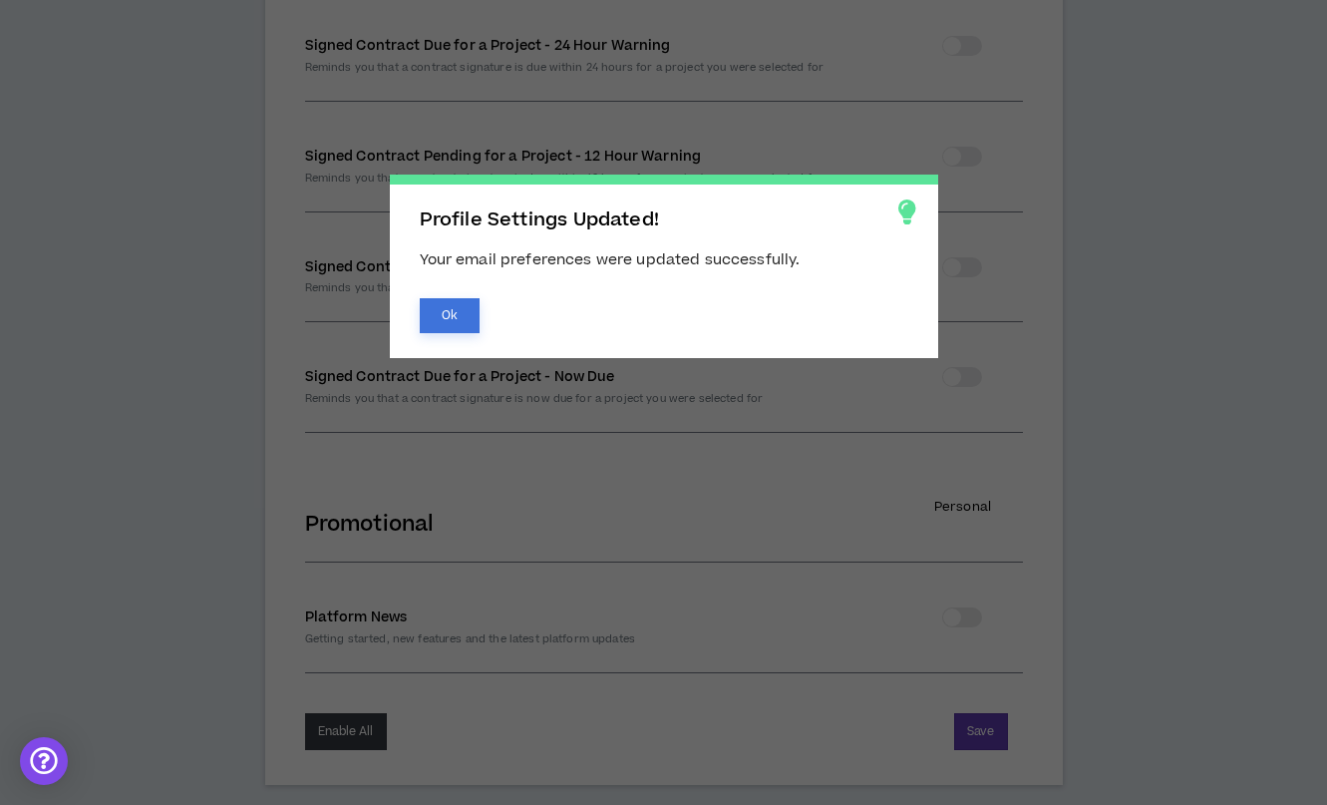
click at [445, 307] on button "Ok" at bounding box center [450, 315] width 60 height 35
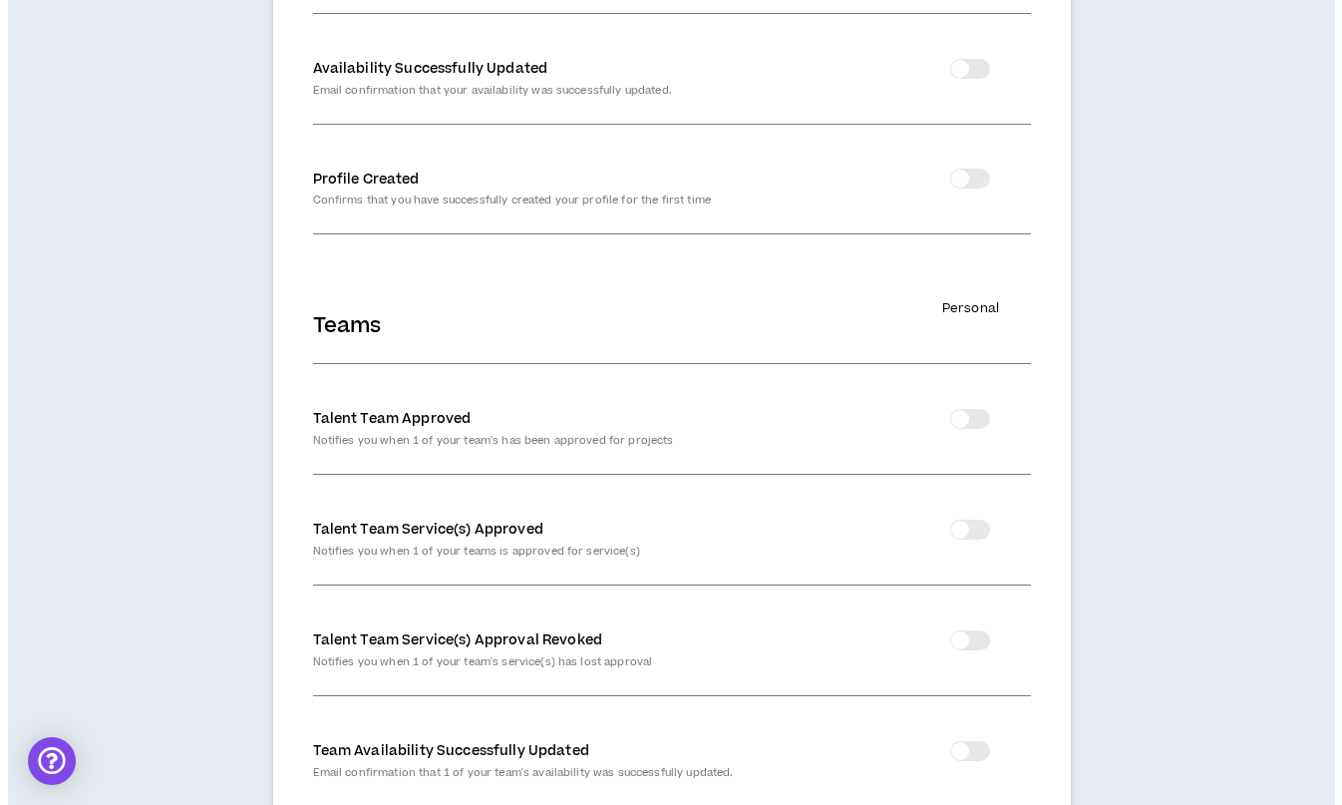
scroll to position [0, 0]
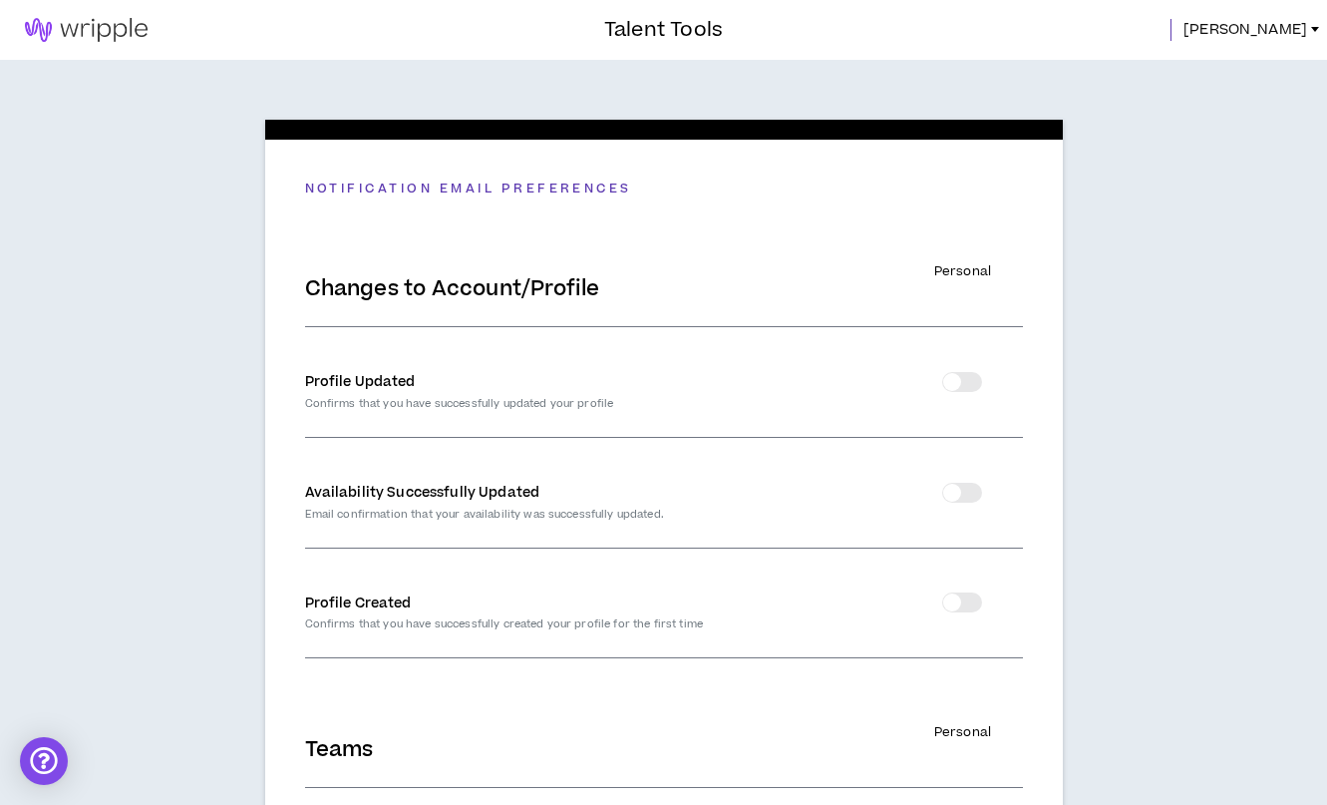
click at [1274, 24] on span "[PERSON_NAME]" at bounding box center [1246, 30] width 124 height 22
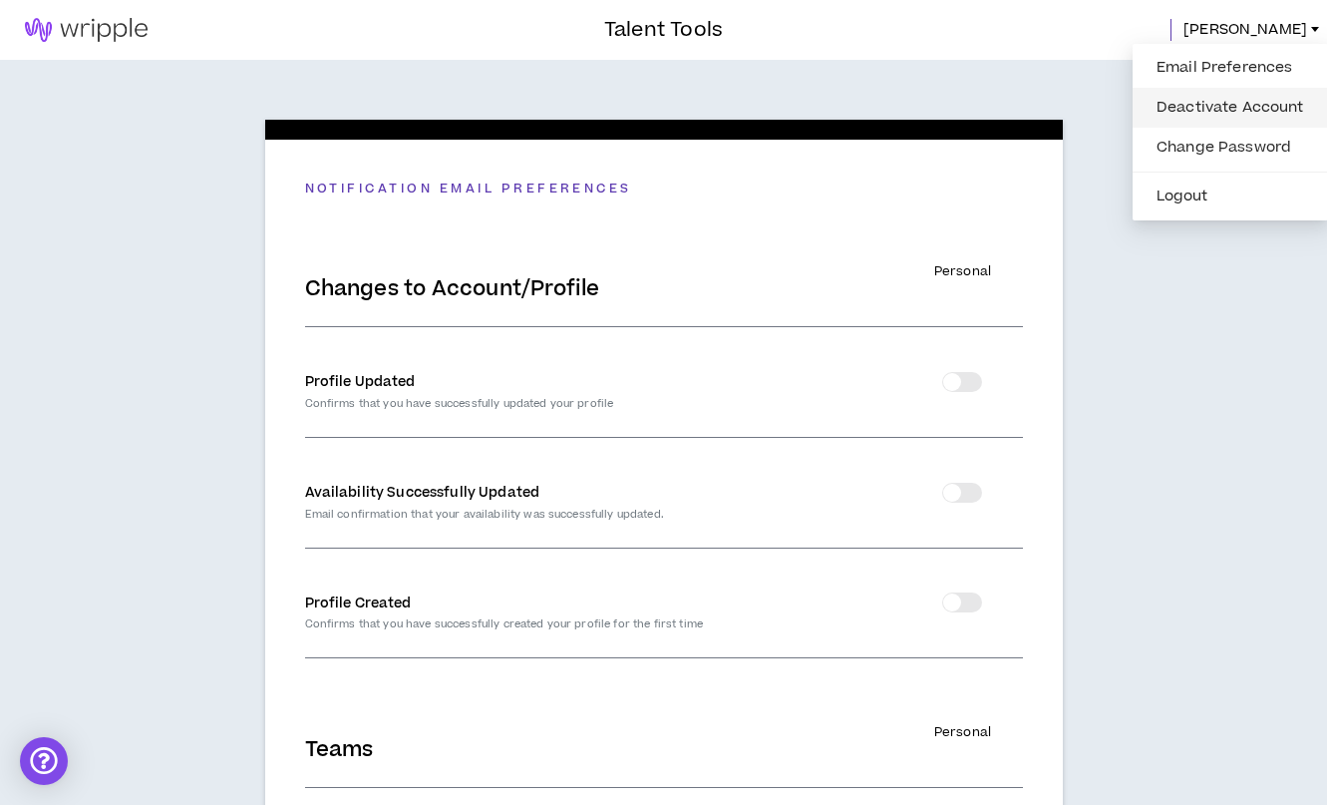
click at [1227, 105] on link "Deactivate Account" at bounding box center [1231, 108] width 172 height 30
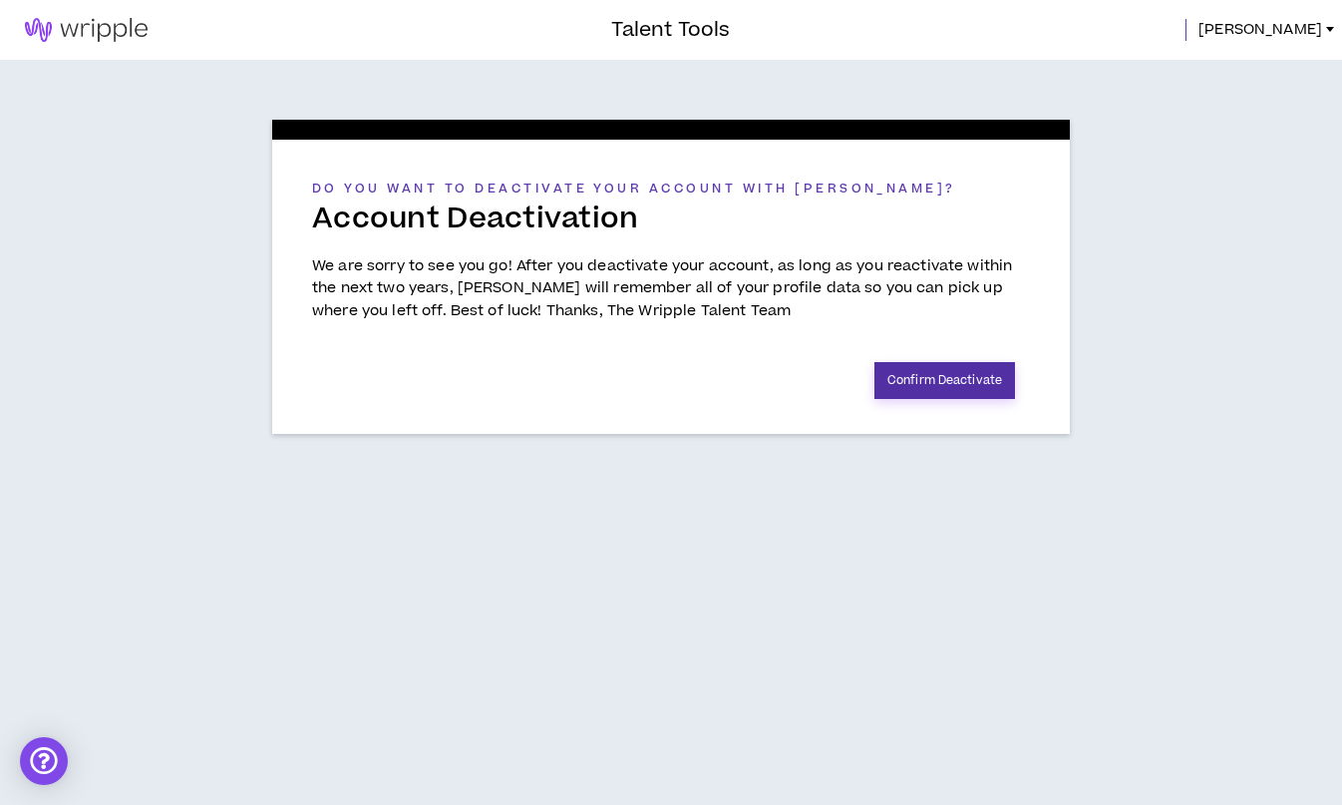
click at [932, 385] on button "Confirm Deactivate" at bounding box center [945, 380] width 141 height 37
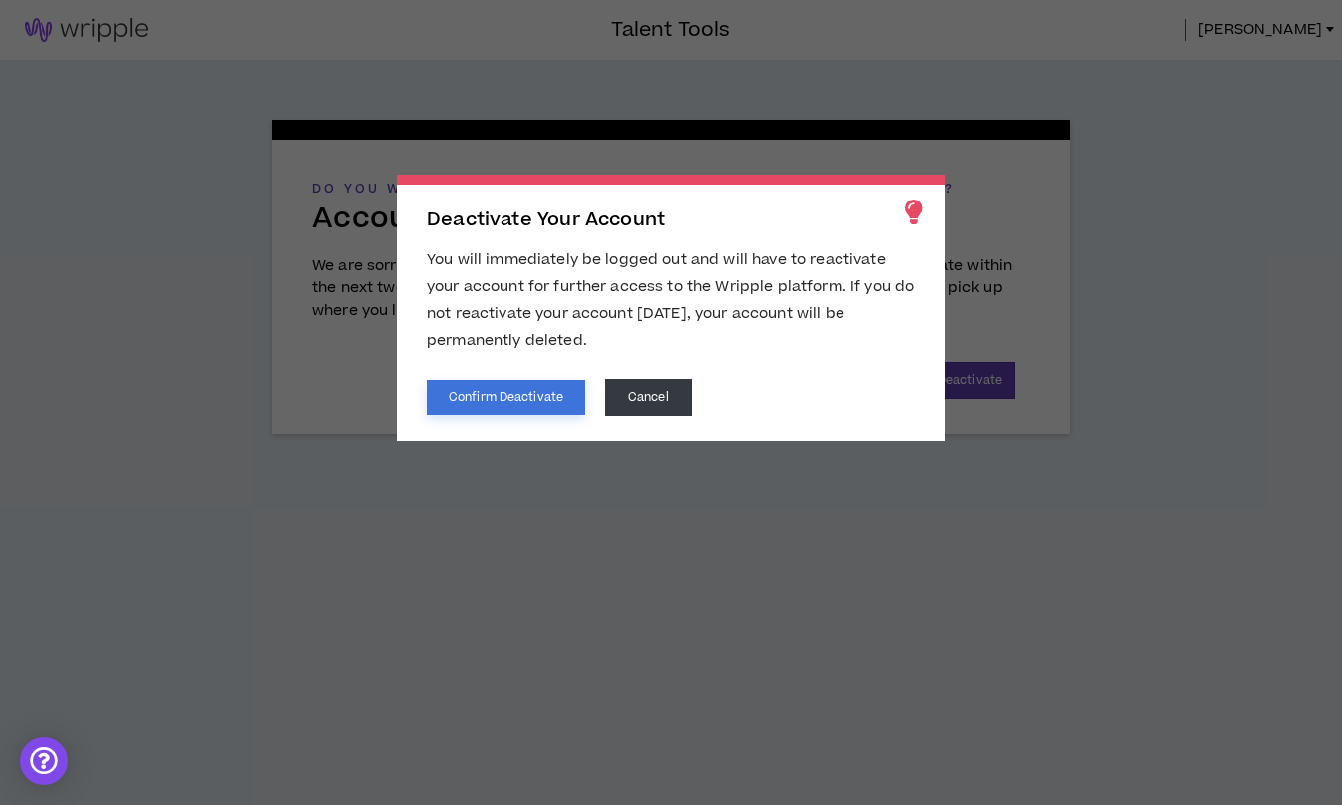
click at [510, 393] on button "Confirm Deactivate" at bounding box center [506, 397] width 159 height 35
